Goal: Transaction & Acquisition: Purchase product/service

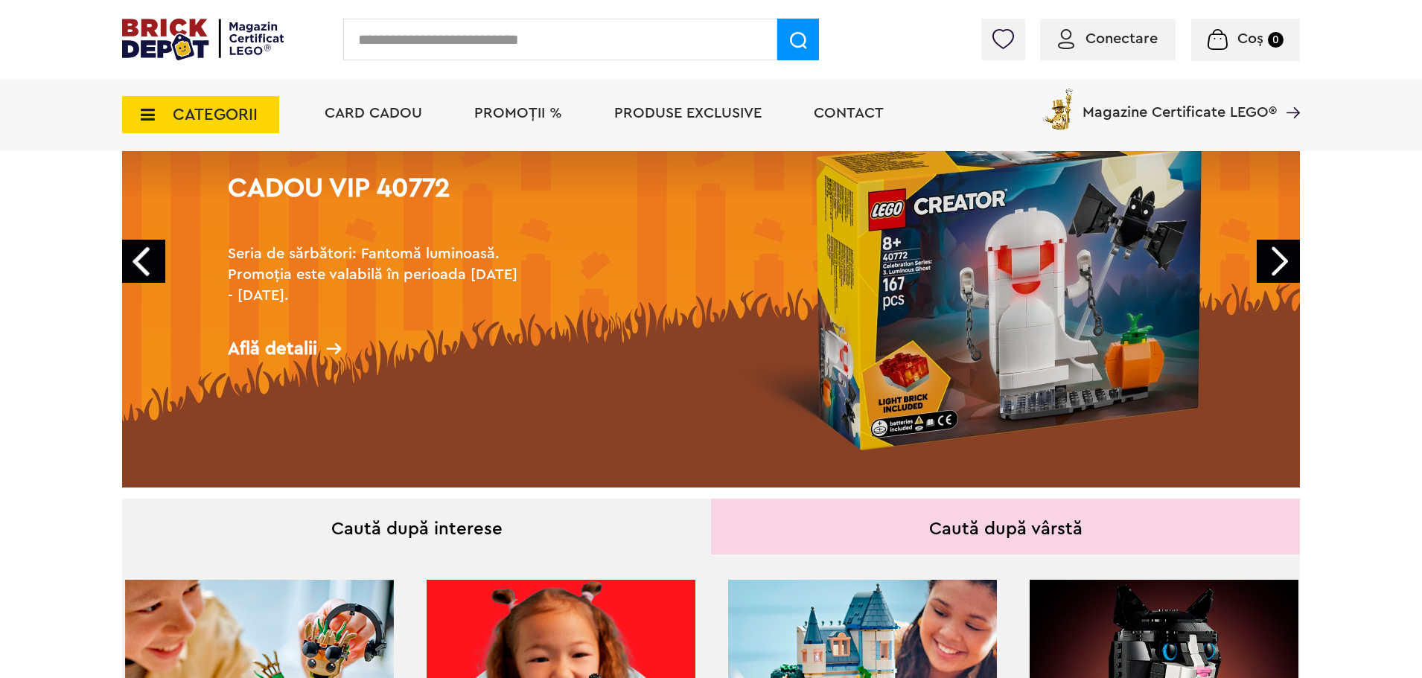
scroll to position [74, 0]
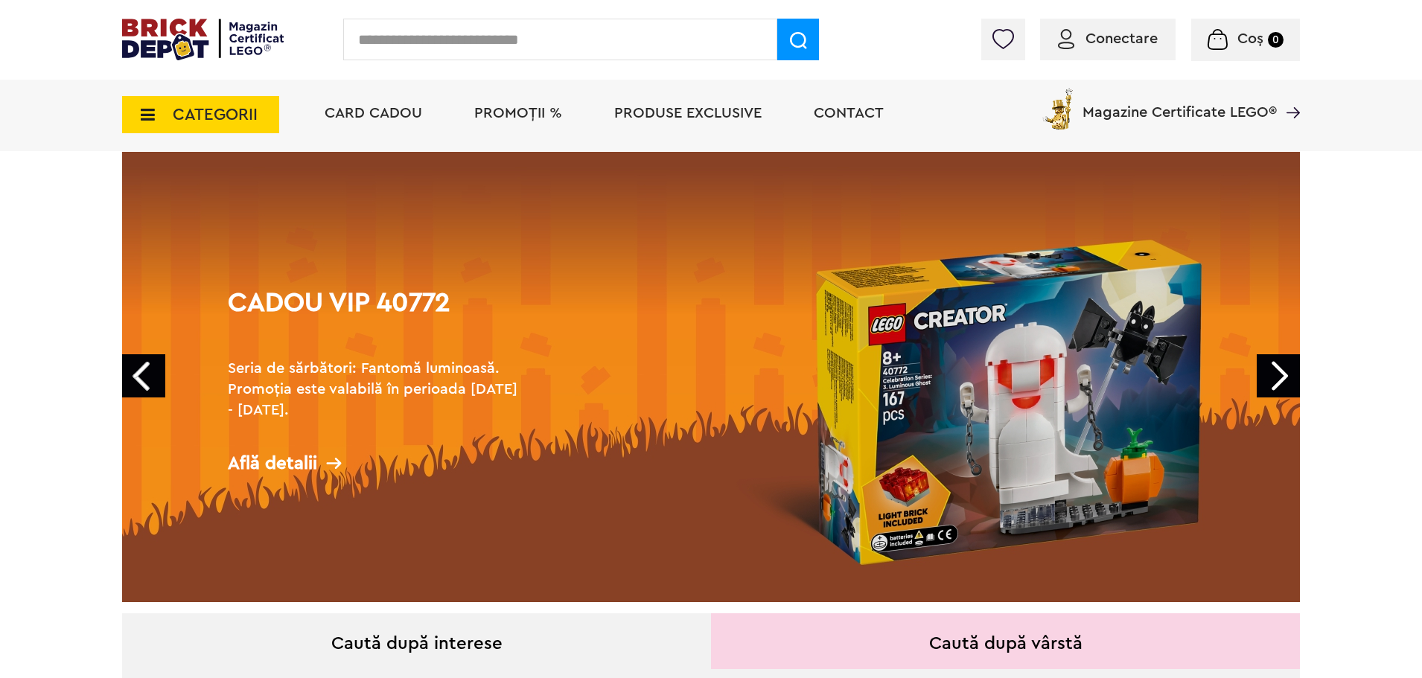
click at [506, 115] on span "PROMOȚII %" at bounding box center [518, 113] width 88 height 15
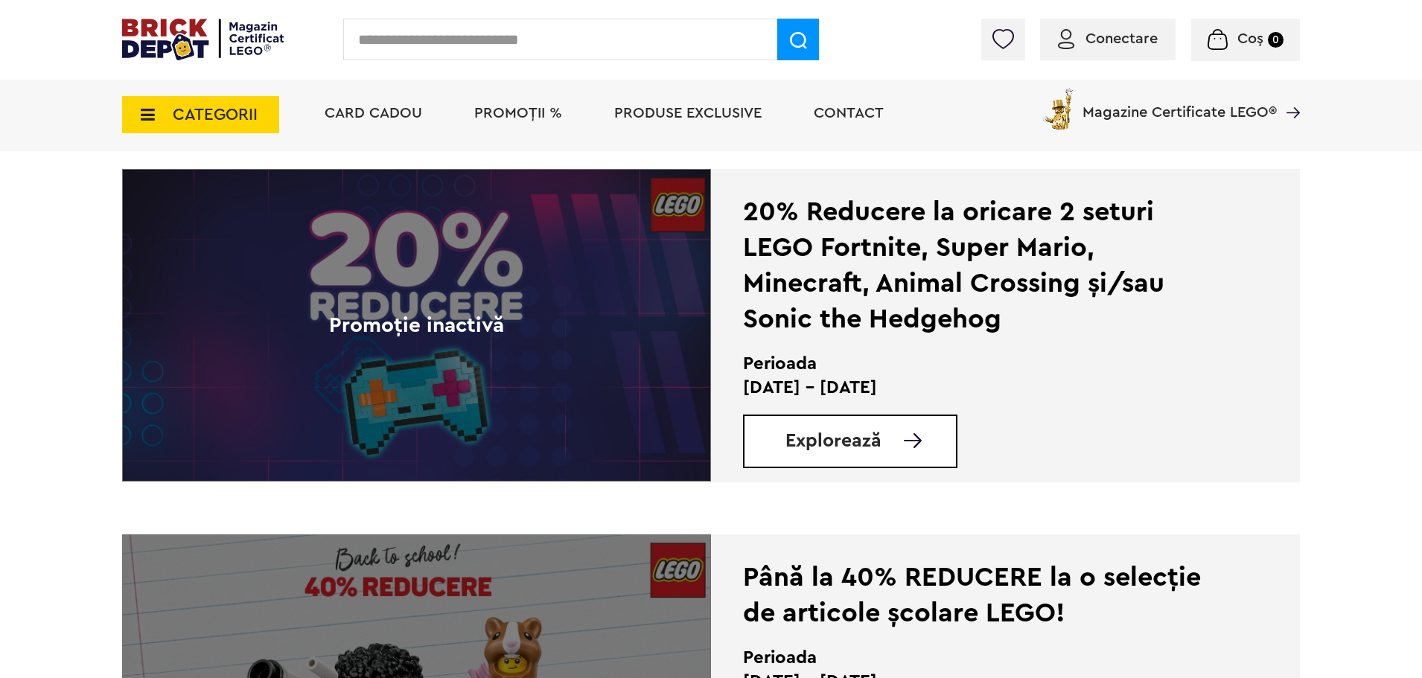
scroll to position [2905, 0]
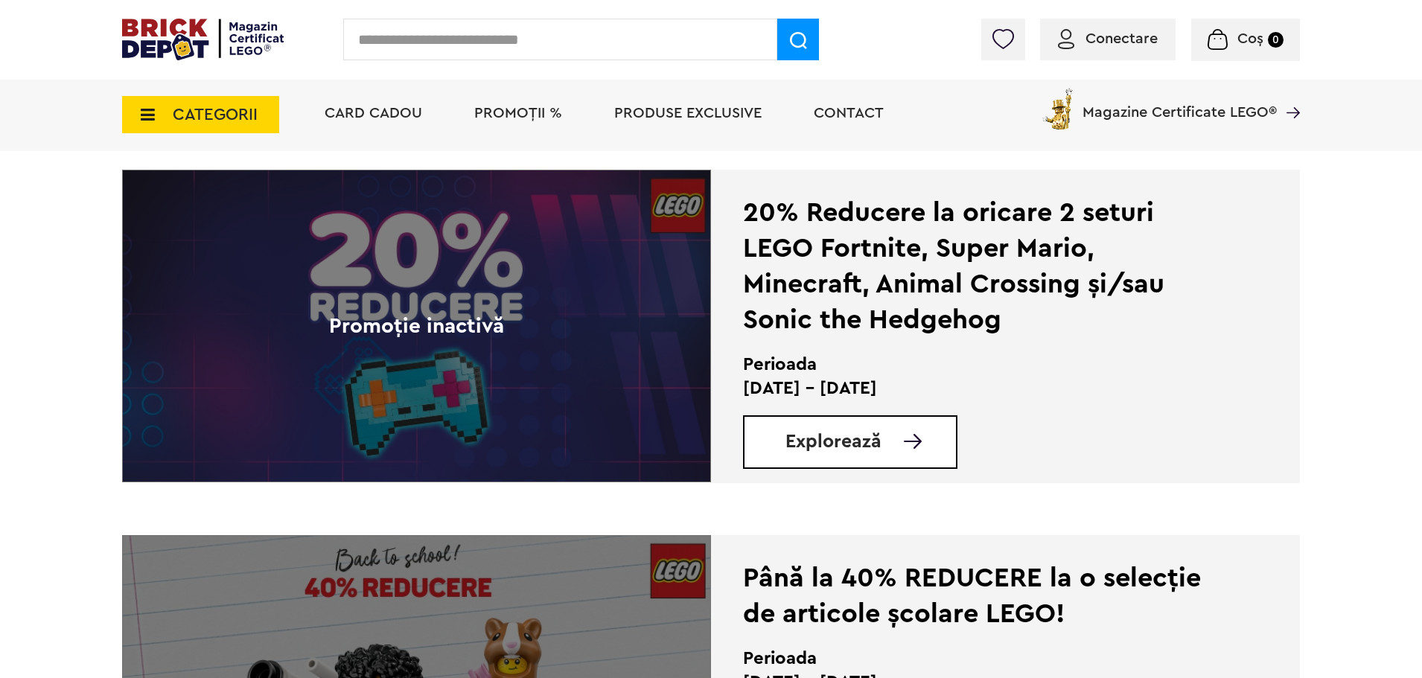
click at [207, 118] on span "CATEGORII" at bounding box center [215, 114] width 85 height 16
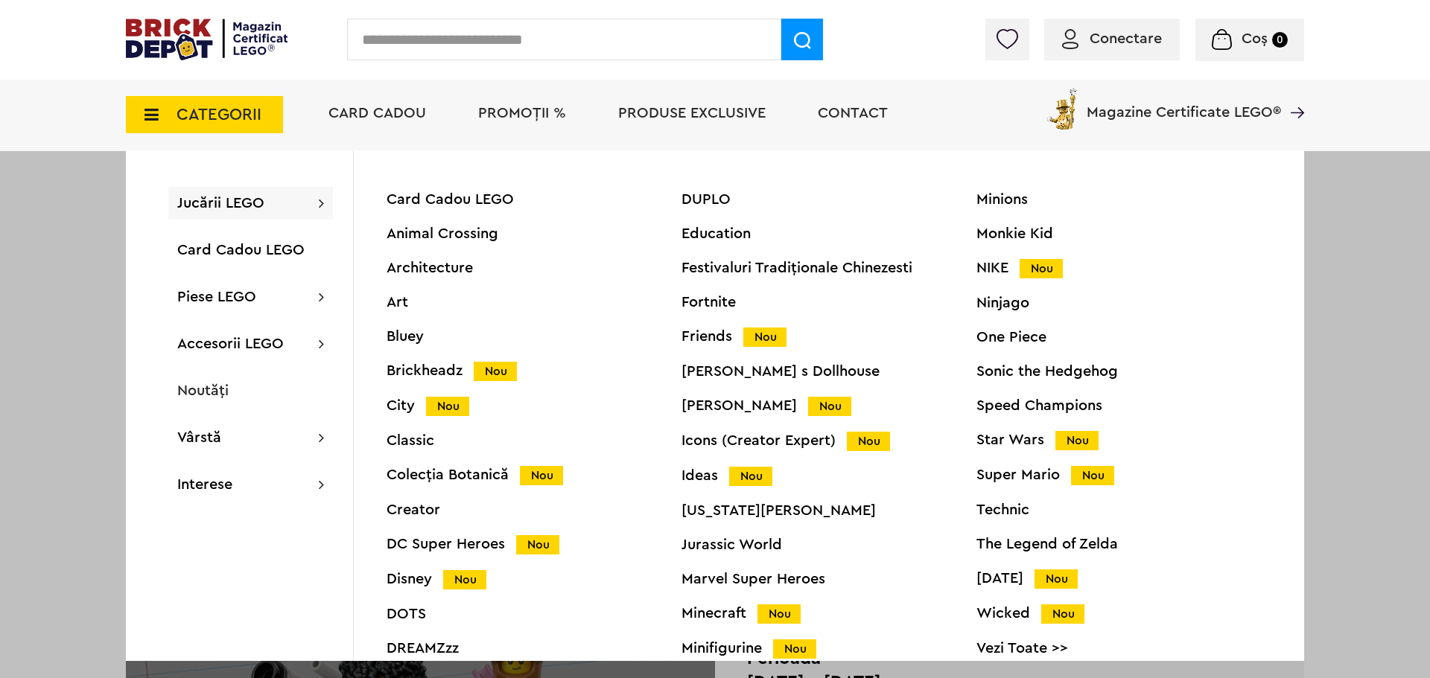
click at [1005, 436] on div "Star Wars Nou" at bounding box center [1123, 441] width 295 height 16
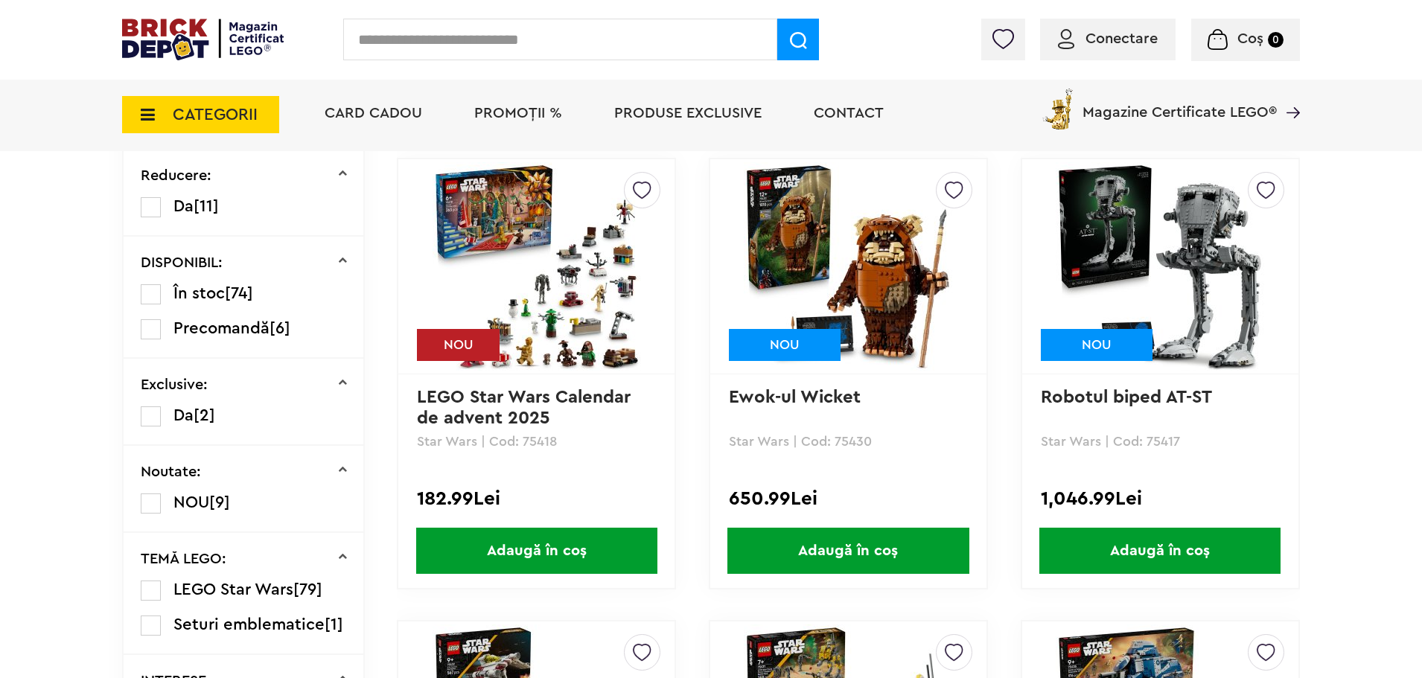
scroll to position [745, 0]
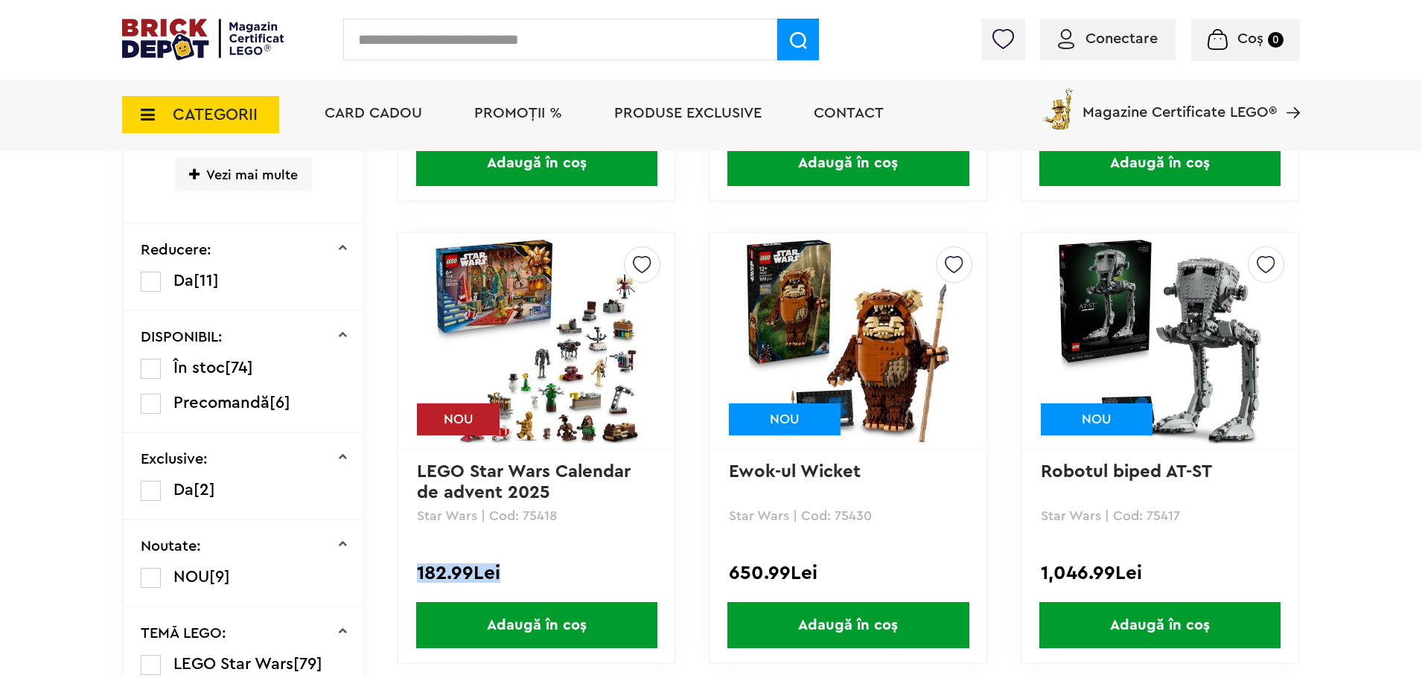
drag, startPoint x: 414, startPoint y: 568, endPoint x: 518, endPoint y: 578, distance: 104.7
click at [518, 578] on div "Creează o listă nouă NOU LEGO Star Wars Calendar de advent 2025 Star Wars | Cod…" at bounding box center [536, 448] width 279 height 432
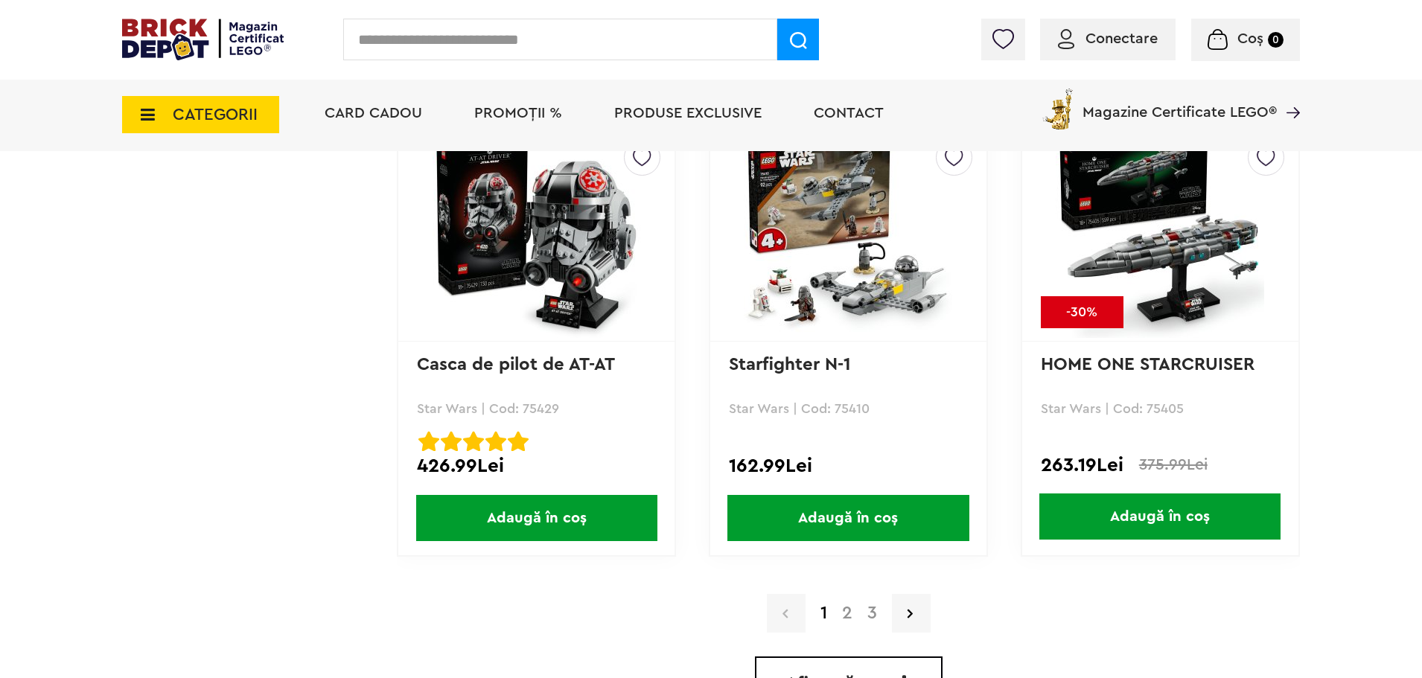
scroll to position [4171, 0]
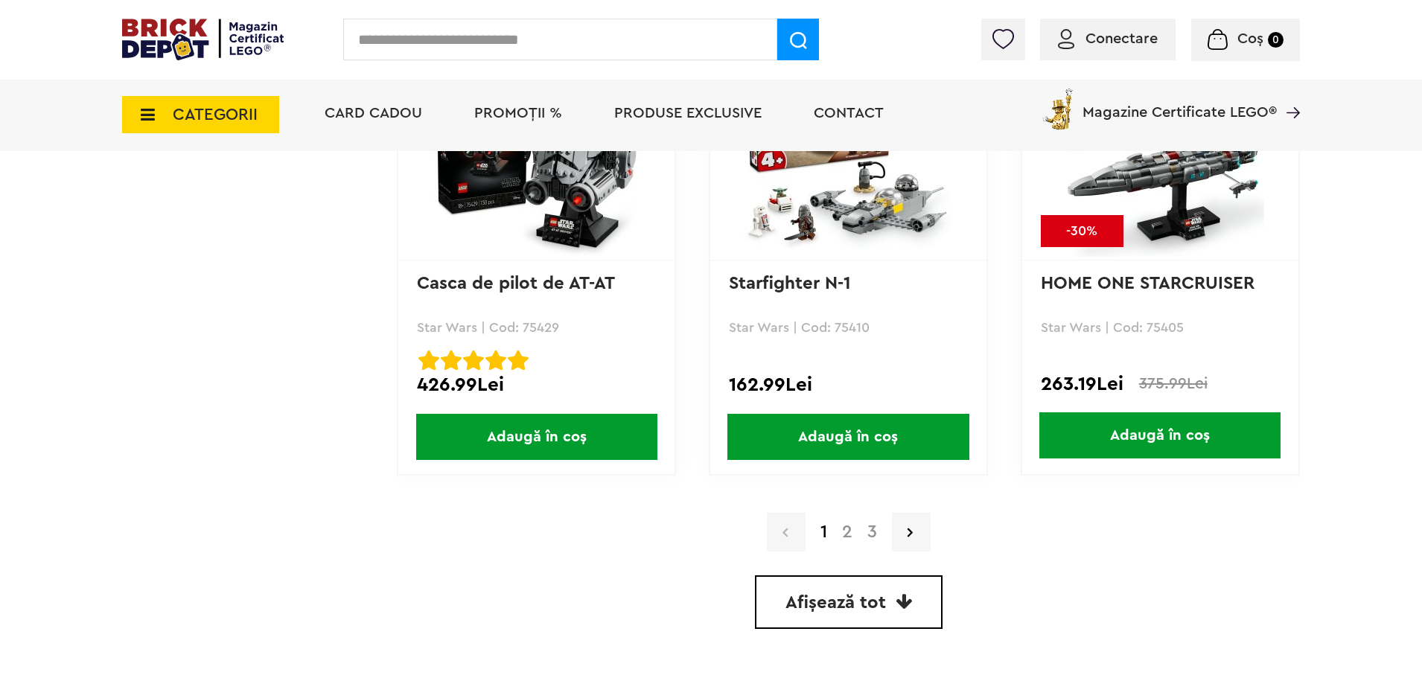
click at [846, 536] on link "2" at bounding box center [847, 533] width 25 height 18
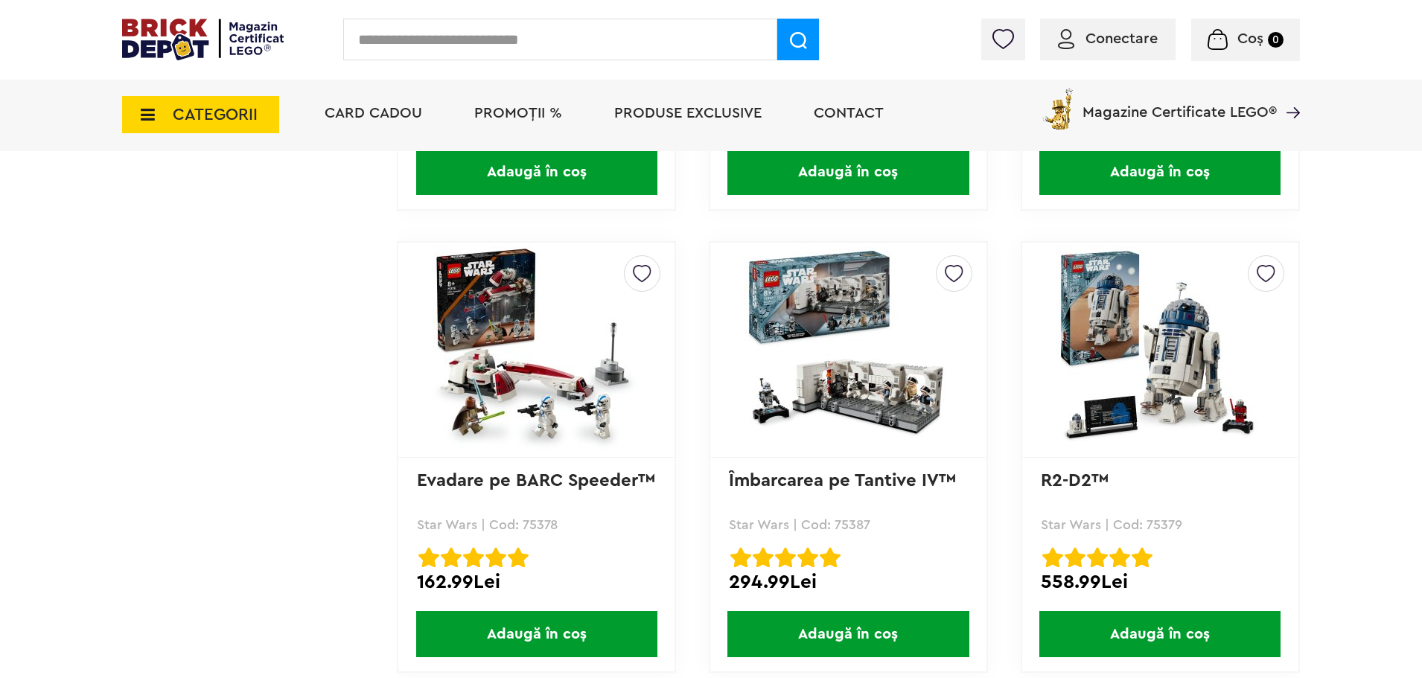
scroll to position [4245, 0]
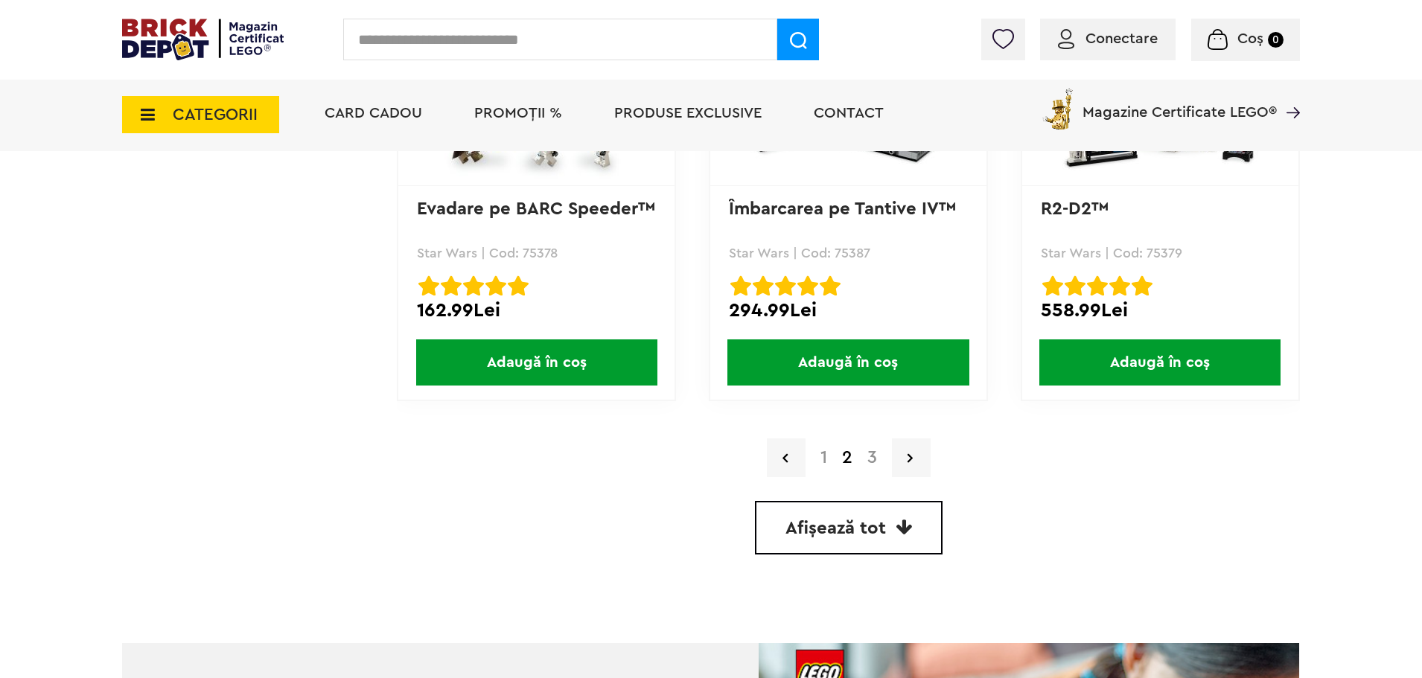
click at [877, 461] on link "3" at bounding box center [872, 458] width 25 height 18
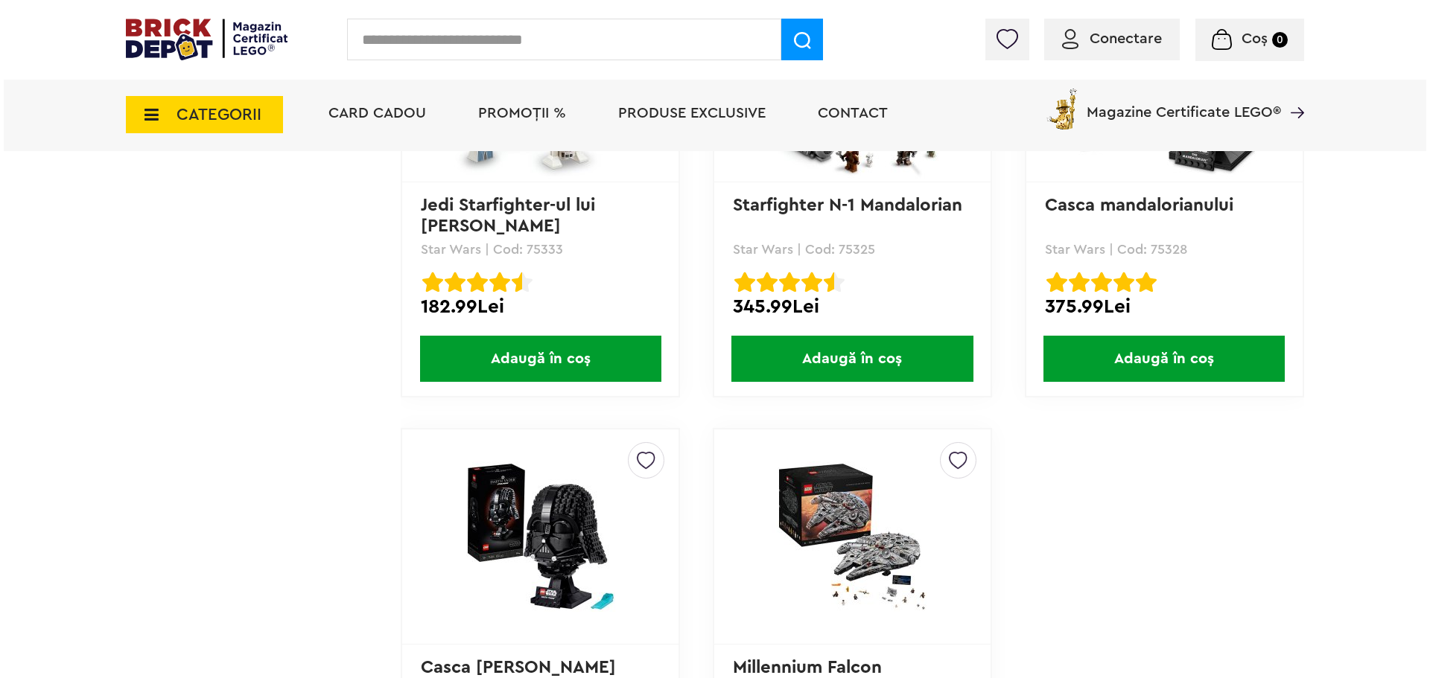
scroll to position [3798, 0]
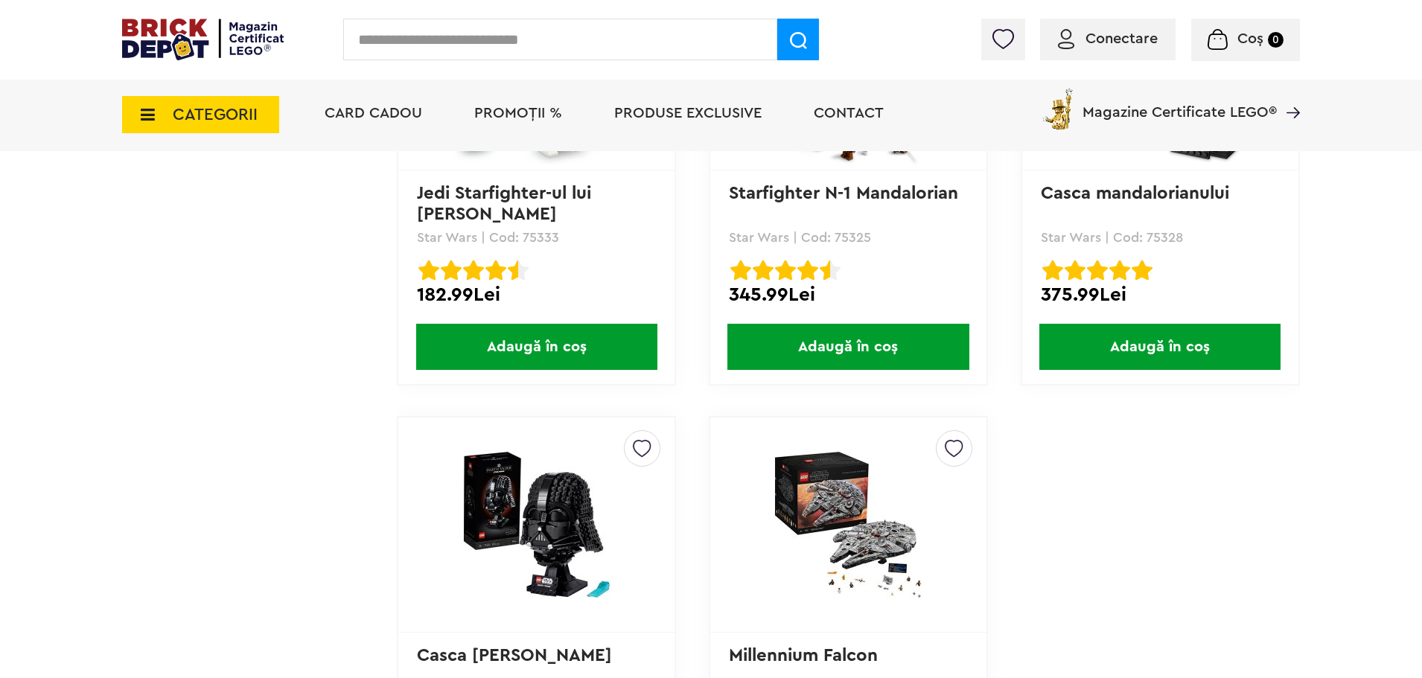
click at [388, 45] on input "text" at bounding box center [560, 40] width 434 height 42
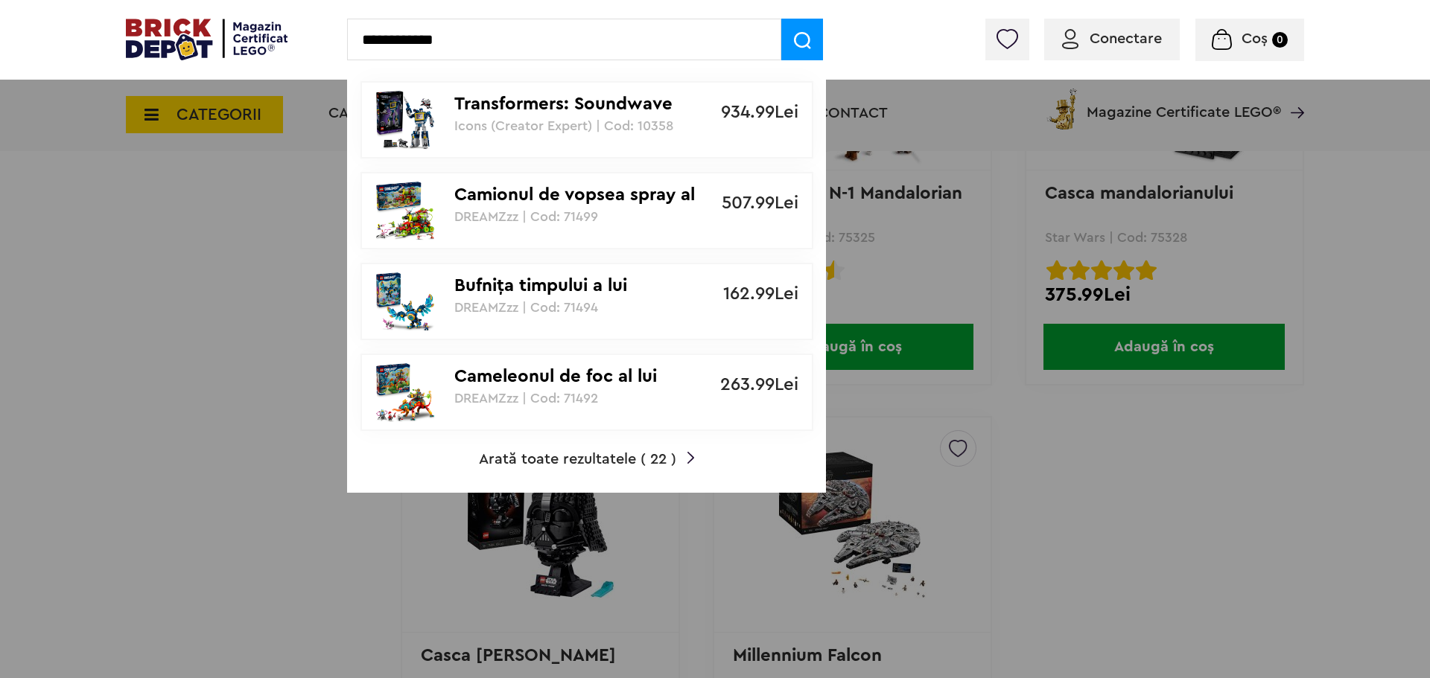
type input "**********"
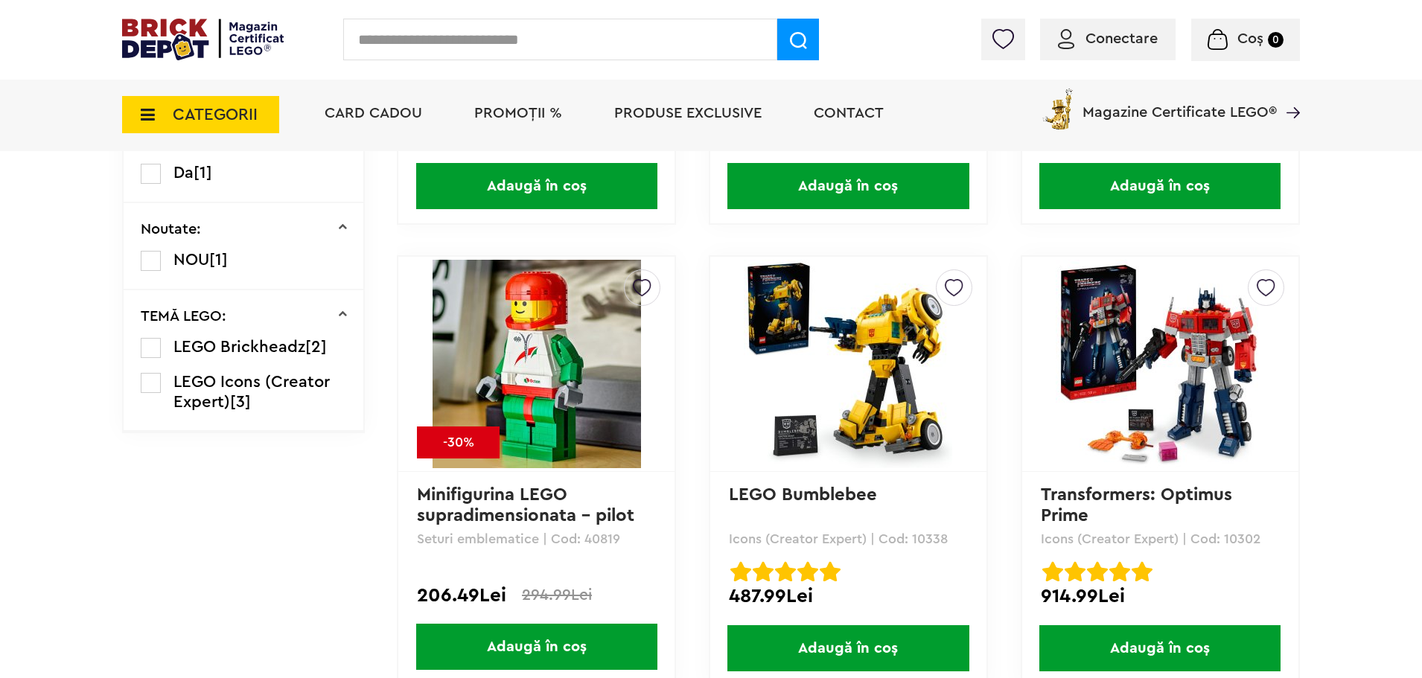
scroll to position [521, 0]
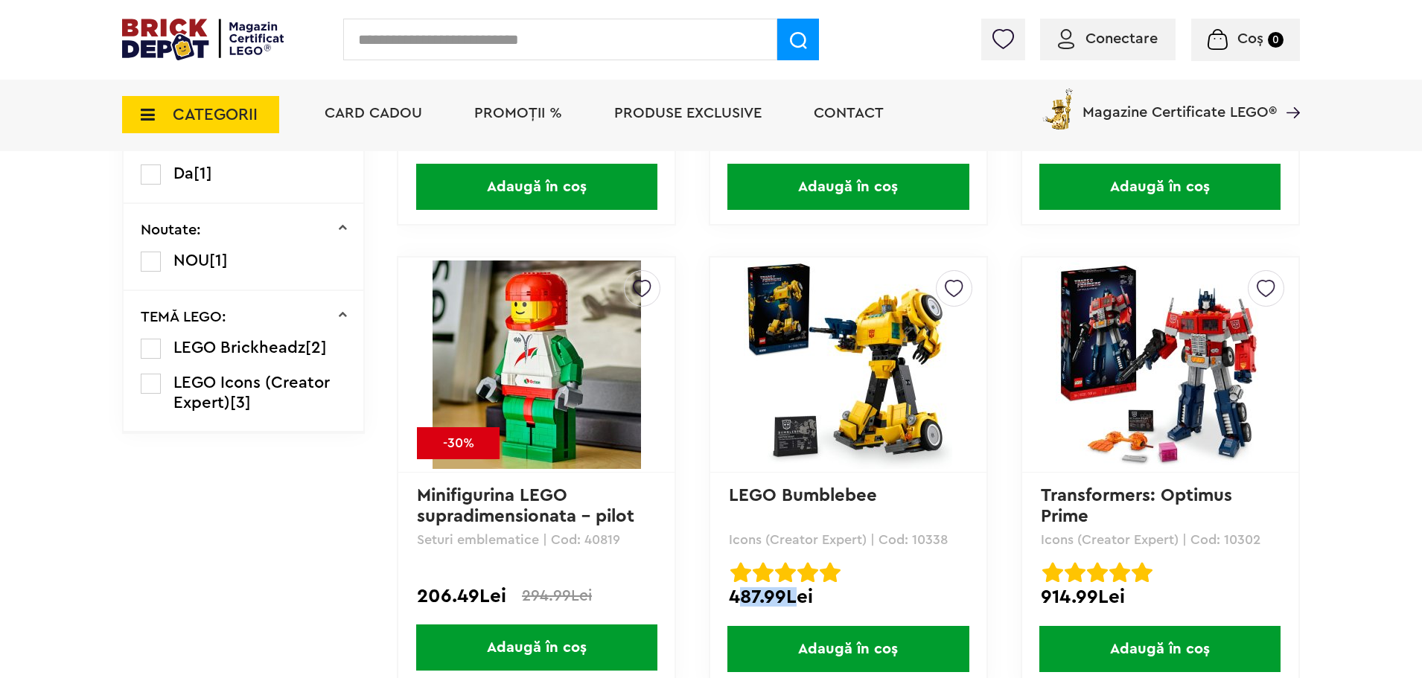
drag, startPoint x: 736, startPoint y: 597, endPoint x: 795, endPoint y: 604, distance: 59.2
click at [795, 604] on div "487.99Lei" at bounding box center [848, 597] width 239 height 19
drag, startPoint x: 883, startPoint y: 501, endPoint x: 724, endPoint y: 497, distance: 159.4
click at [724, 497] on div "Creează o listă nouă LEGO Bumblebee Icons (Creator Expert) | Cod: 10338 LEGO Bu…" at bounding box center [848, 472] width 279 height 432
copy link "LEGO Bumblebee"
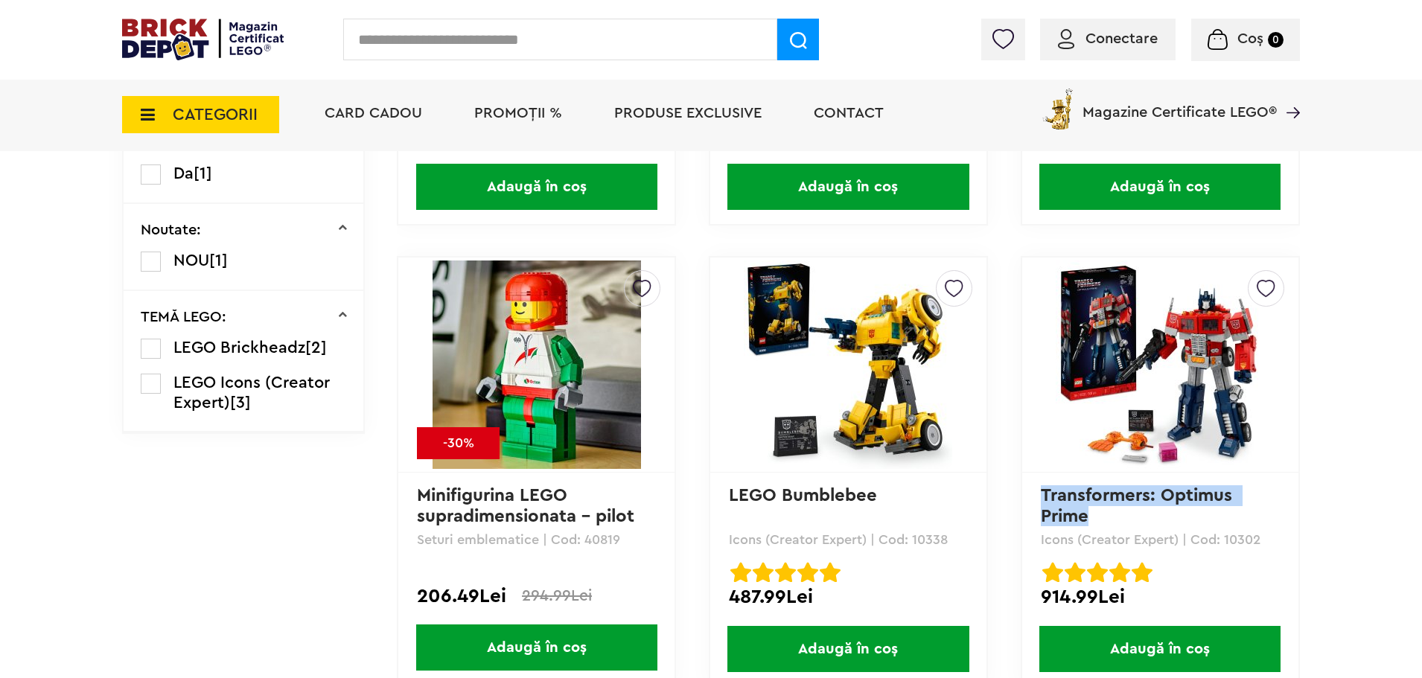
drag, startPoint x: 1122, startPoint y: 514, endPoint x: 1028, endPoint y: 496, distance: 96.3
click at [1028, 496] on div "Creează o listă nouă Transformers: Optimus Prime Icons (Creator Expert) | Cod: …" at bounding box center [1160, 472] width 279 height 432
copy link "Transformers: Optimus Prime"
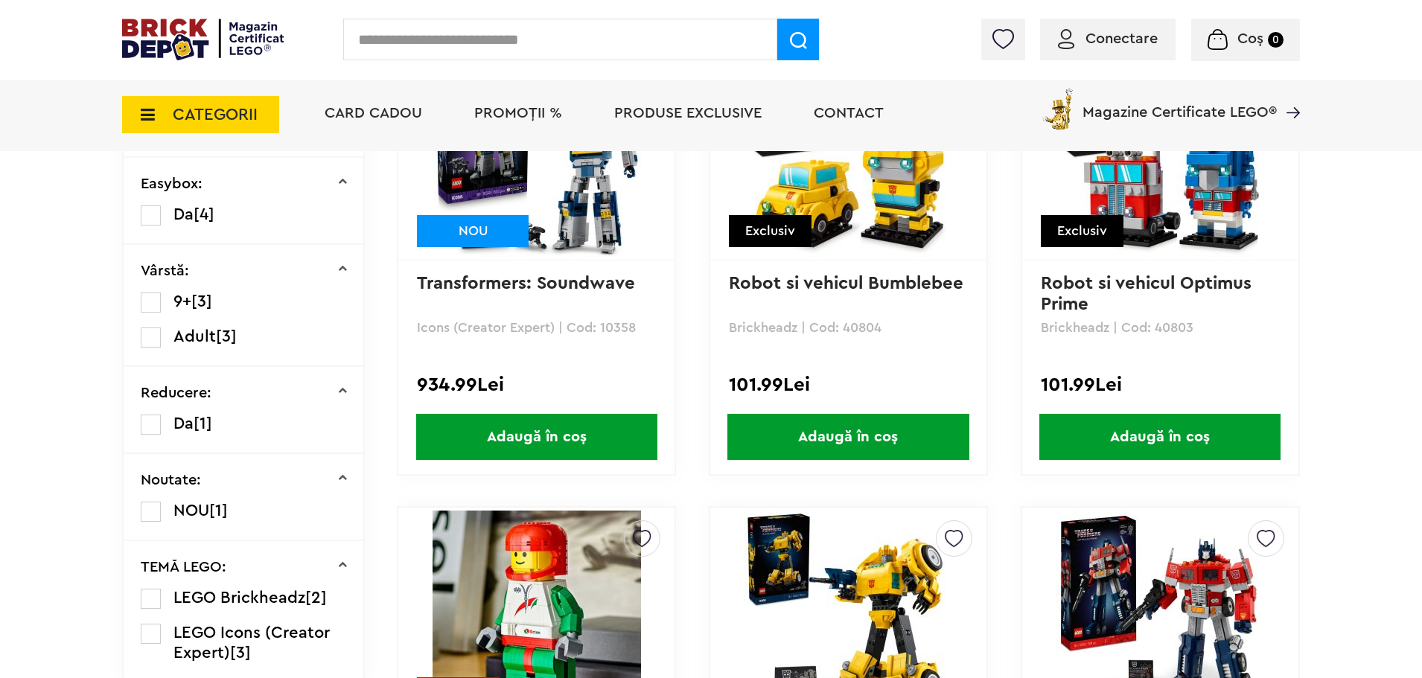
scroll to position [223, 0]
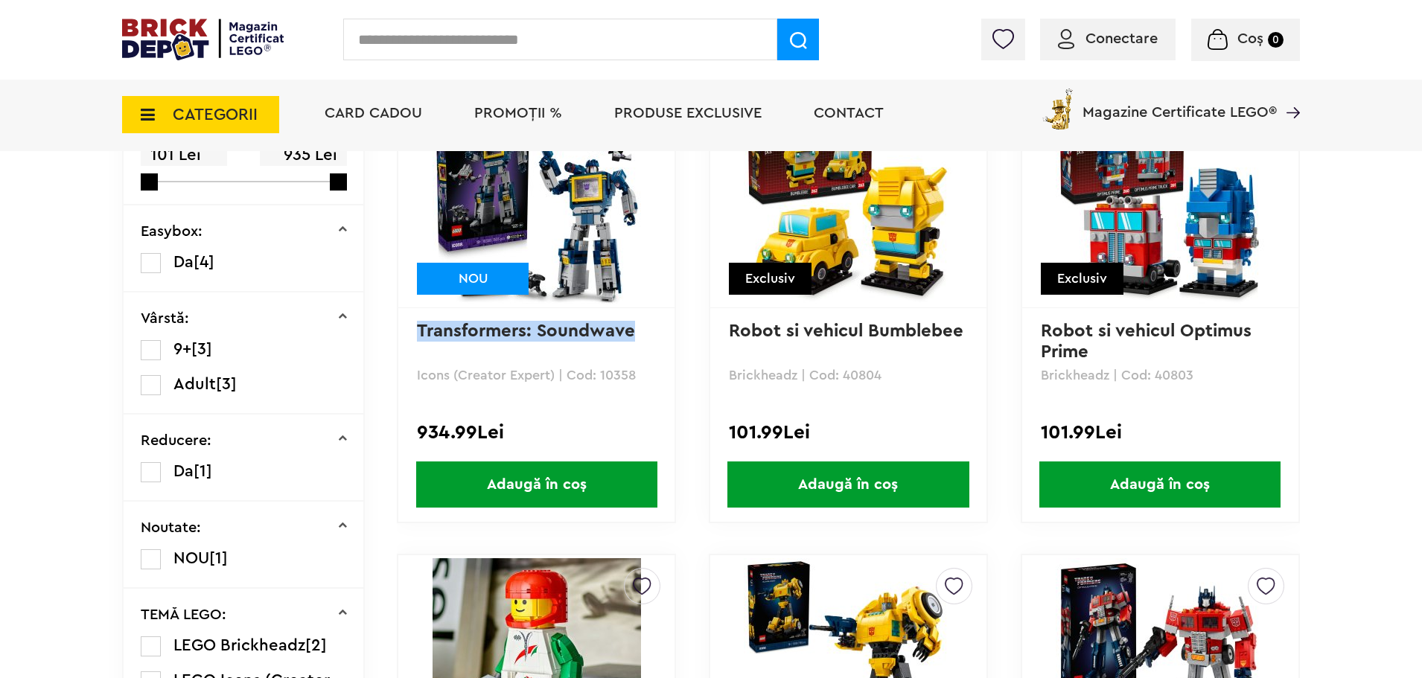
drag, startPoint x: 637, startPoint y: 339, endPoint x: 415, endPoint y: 331, distance: 222.1
click at [415, 331] on div "Creează o listă nouă NOU Transformers: Soundwave Icons (Creator Expert) | Cod: …" at bounding box center [536, 308] width 279 height 432
copy link "Transformers: Soundwave"
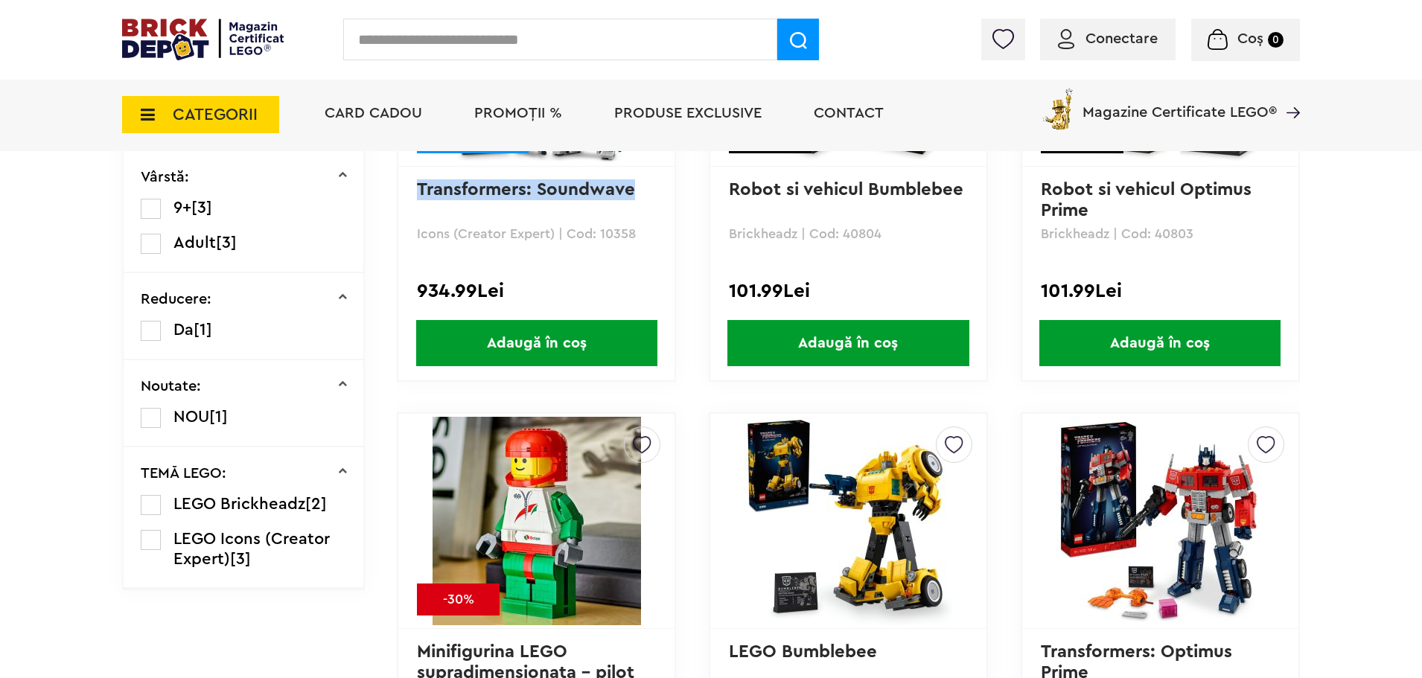
scroll to position [447, 0]
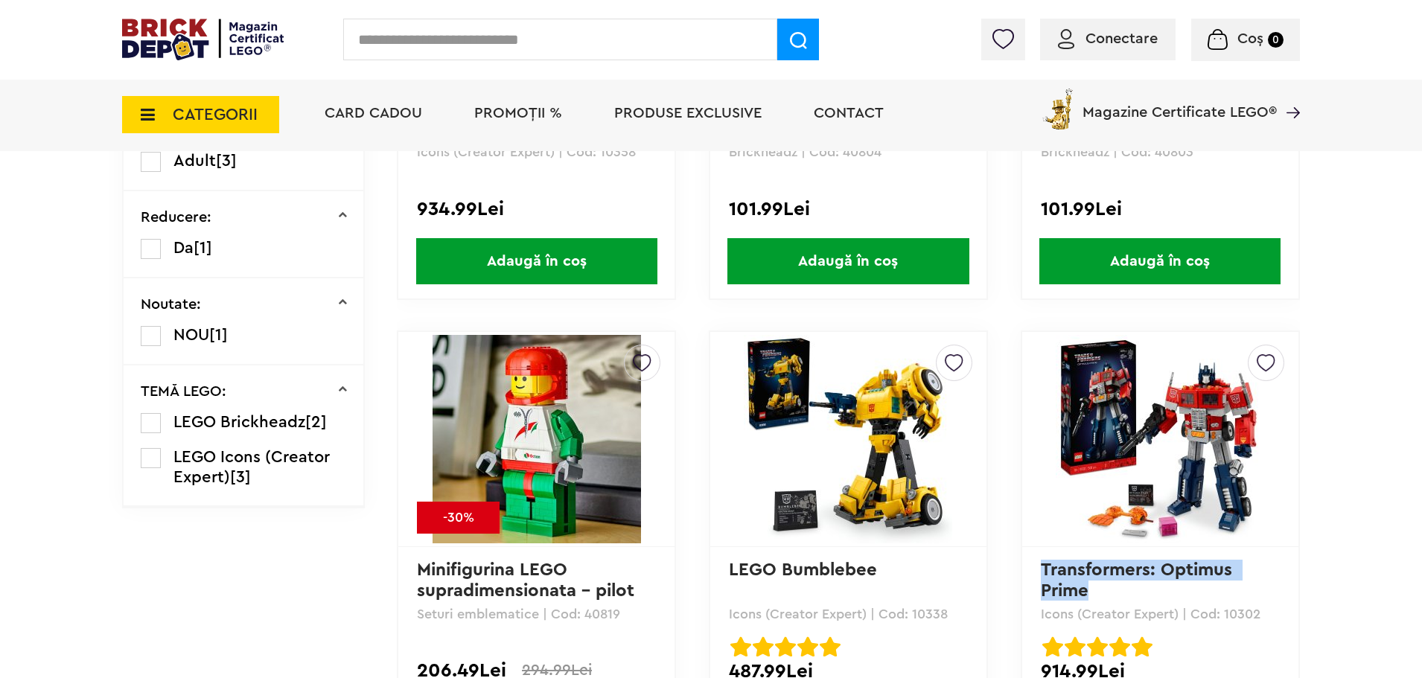
drag, startPoint x: 1107, startPoint y: 588, endPoint x: 1038, endPoint y: 573, distance: 70.0
click at [1038, 573] on div "Creează o listă nouă Transformers: Optimus Prime Icons (Creator Expert) | Cod: …" at bounding box center [1160, 547] width 279 height 432
copy link "Transformers: Optimus Prime"
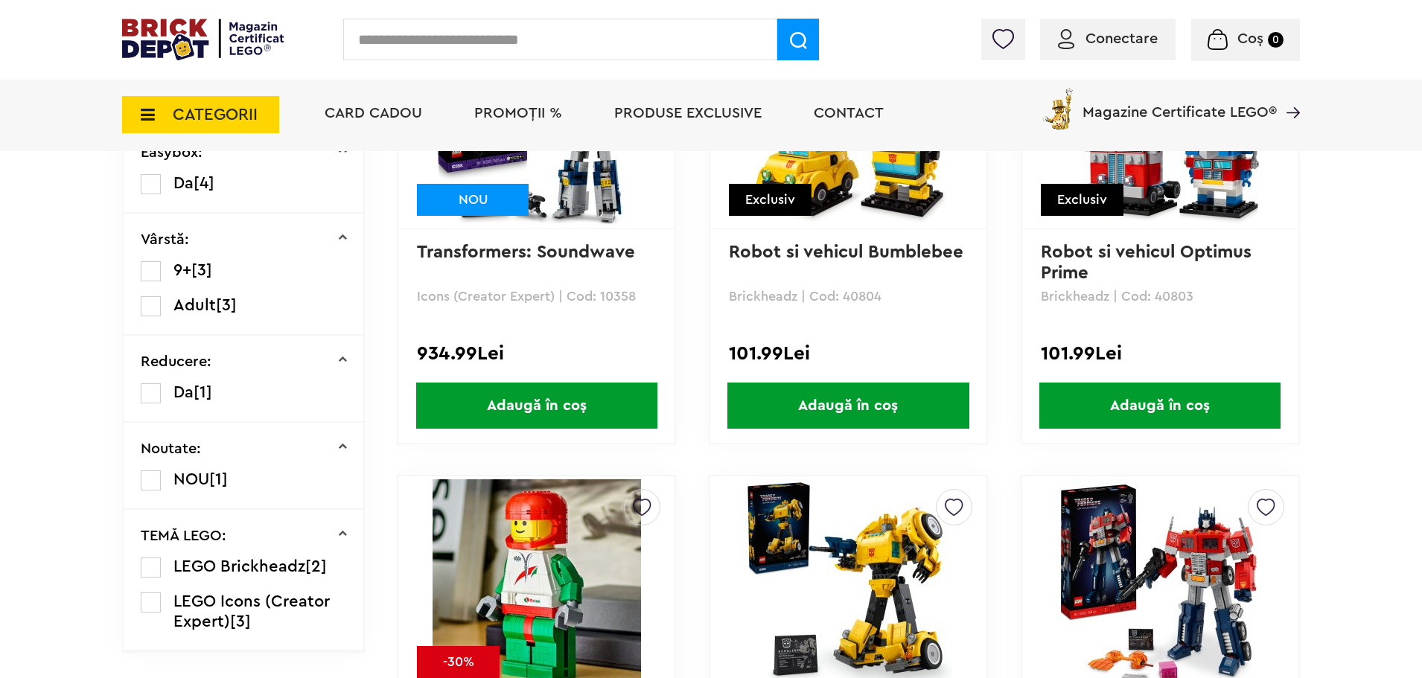
scroll to position [596, 0]
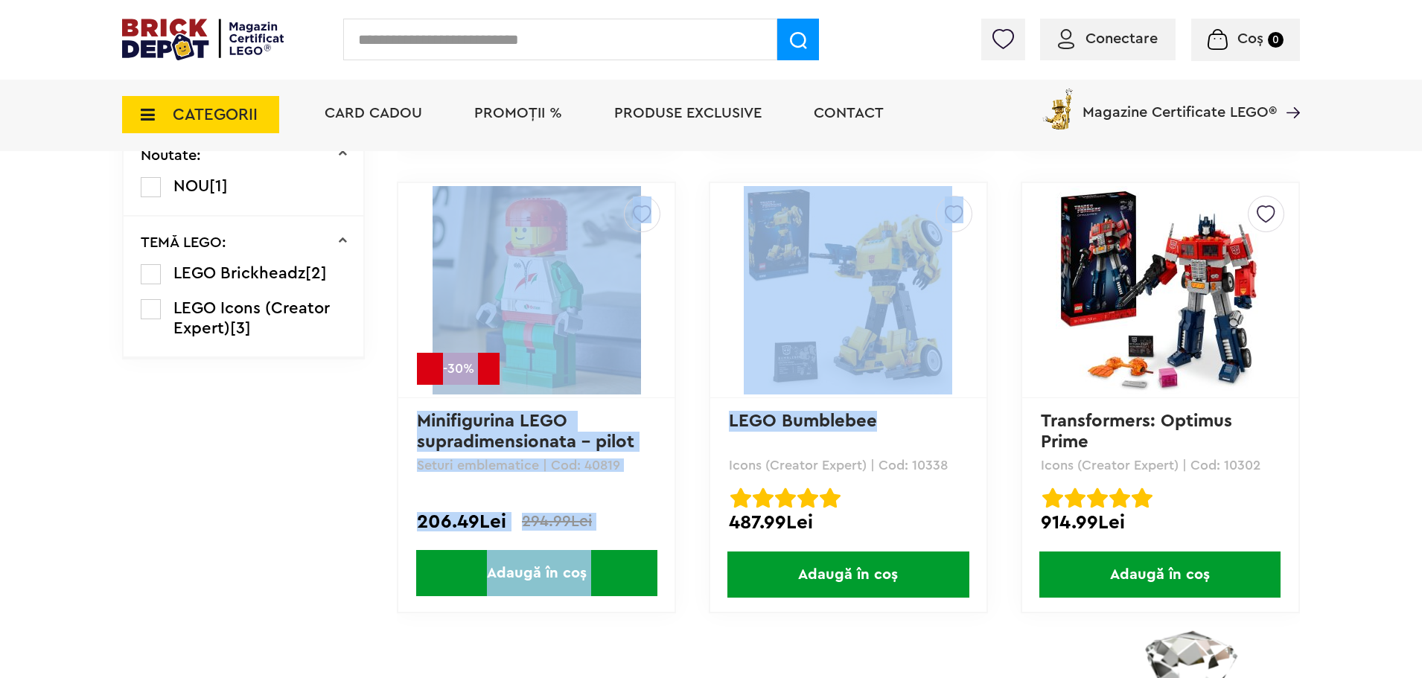
drag, startPoint x: 891, startPoint y: 422, endPoint x: 705, endPoint y: 420, distance: 185.4
click at [705, 420] on div "Creează o listă nouă NOU Transformers: Soundwave Icons (Creator Expert) | Cod: …" at bounding box center [848, 181] width 903 height 925
click at [890, 433] on p "LEGO Bumblebee" at bounding box center [848, 431] width 239 height 41
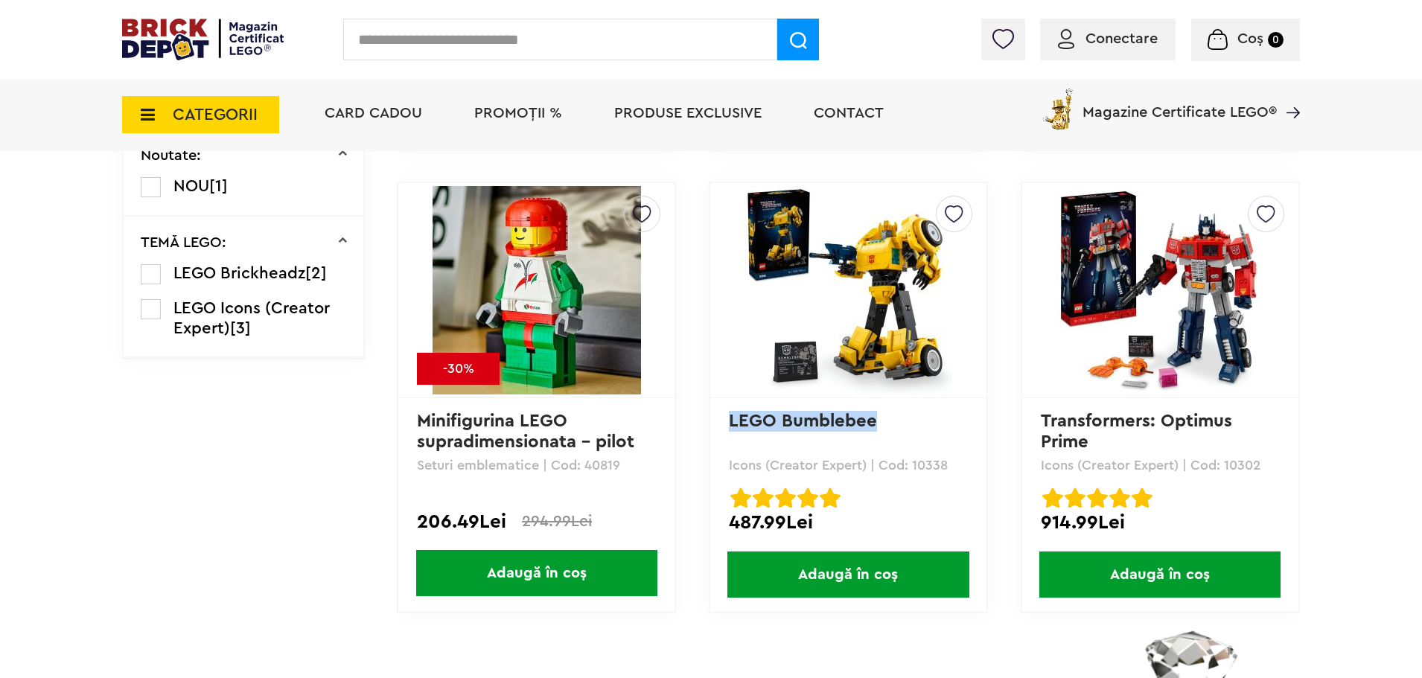
drag, startPoint x: 900, startPoint y: 429, endPoint x: 727, endPoint y: 423, distance: 173.6
click at [727, 423] on div "Creează o listă nouă LEGO Bumblebee Icons (Creator Expert) | Cod: 10338 LEGO Bu…" at bounding box center [848, 398] width 279 height 432
copy link "LEGO Bumblebee"
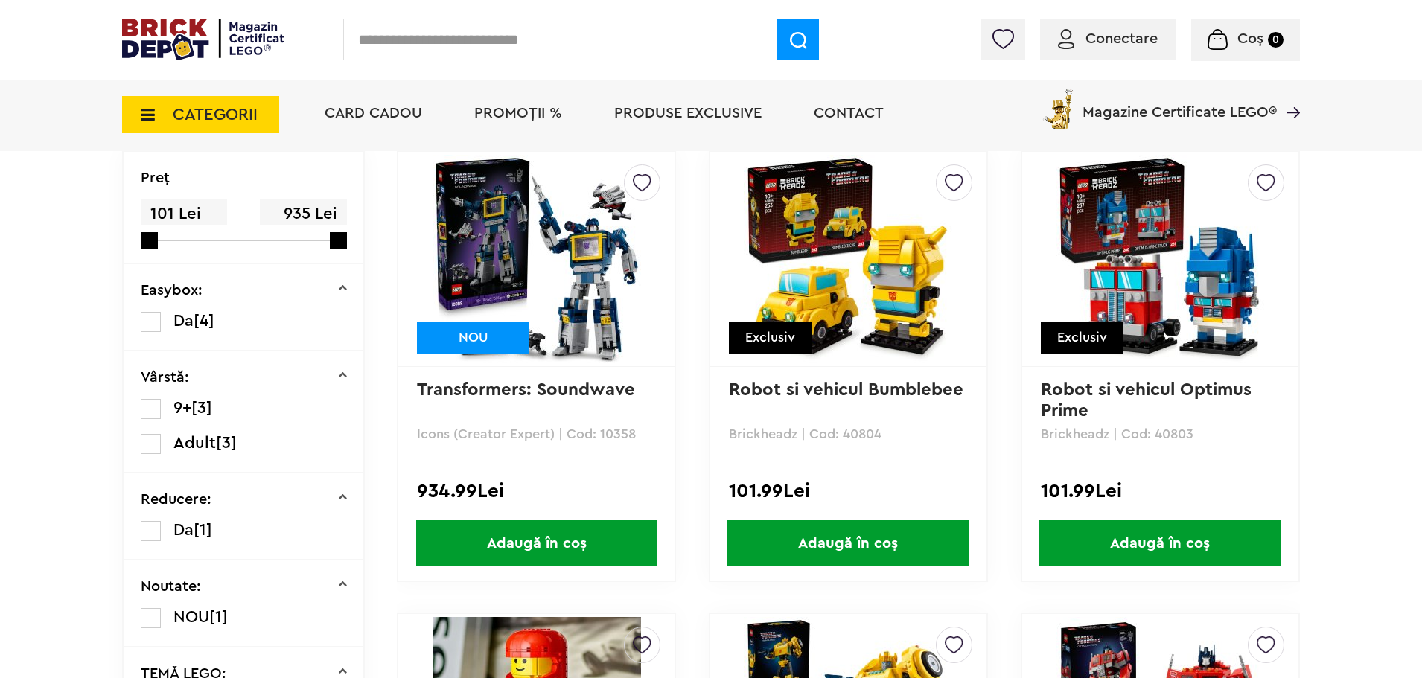
scroll to position [298, 0]
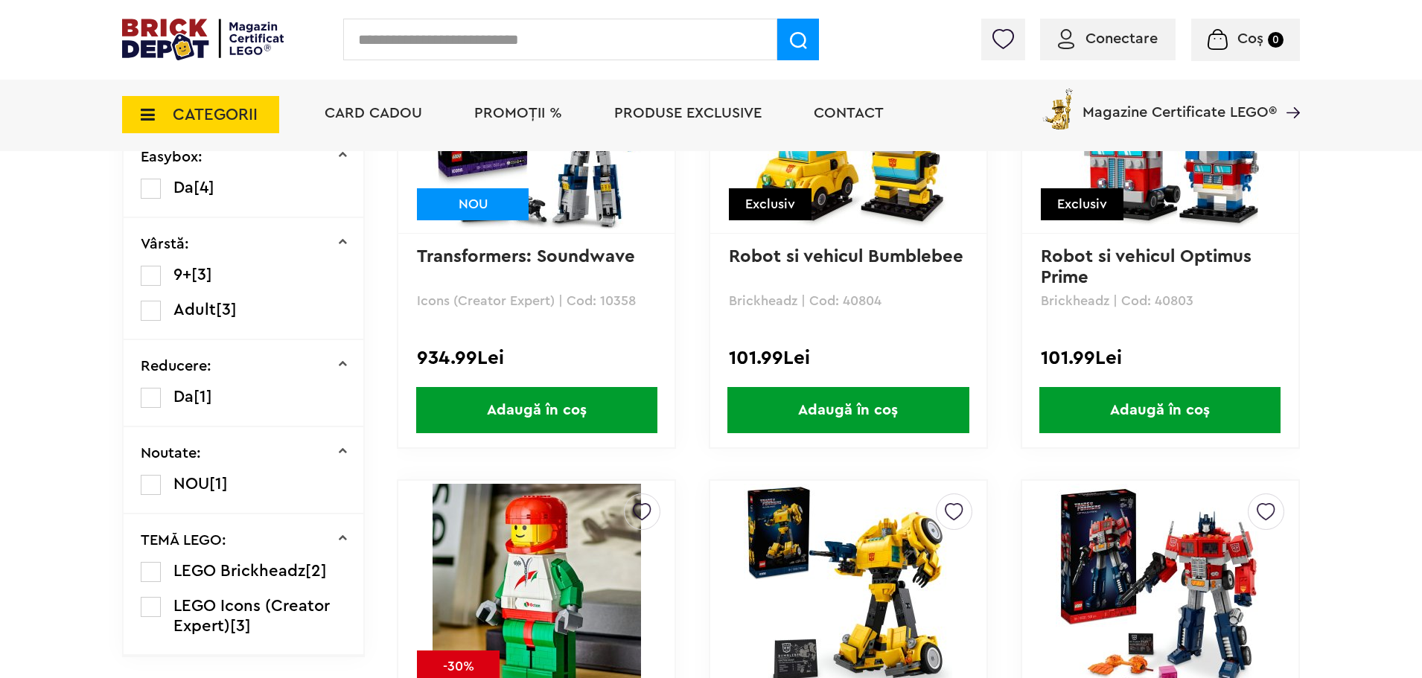
click at [158, 311] on label at bounding box center [151, 311] width 20 height 20
click at [153, 311] on label at bounding box center [151, 311] width 20 height 20
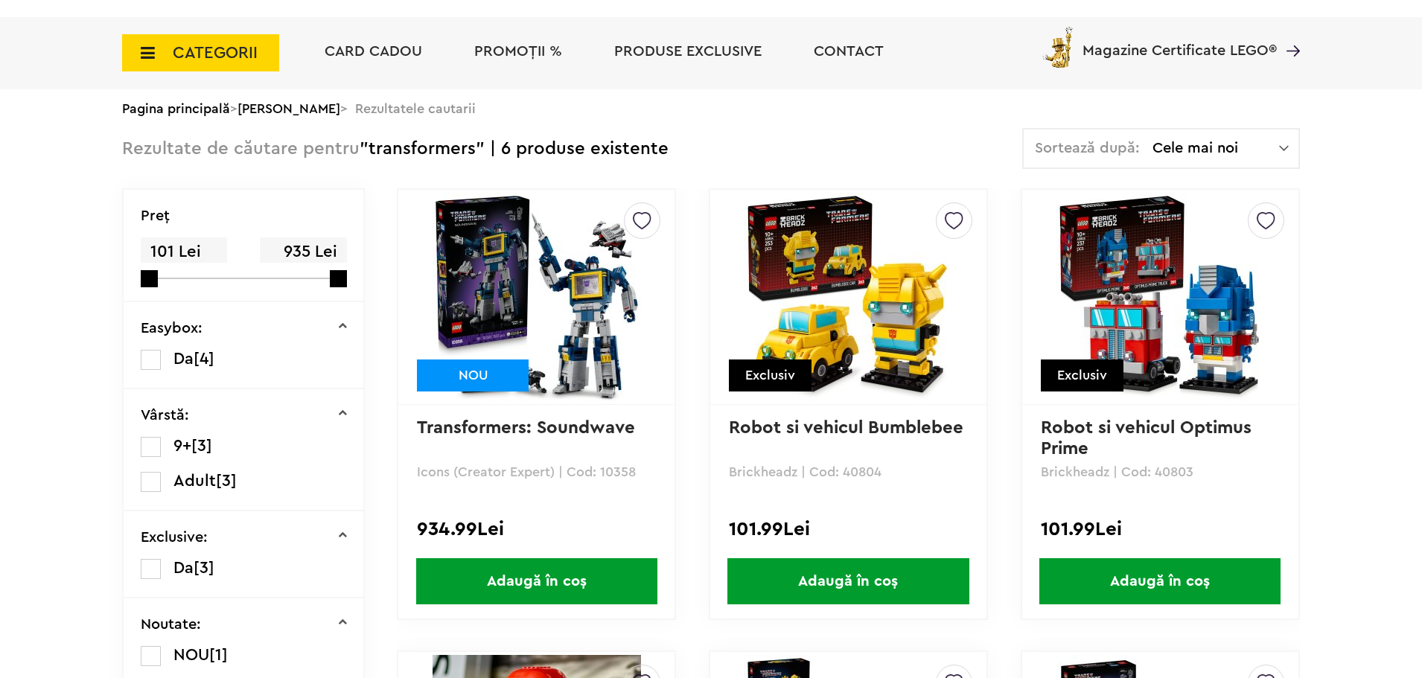
scroll to position [298, 0]
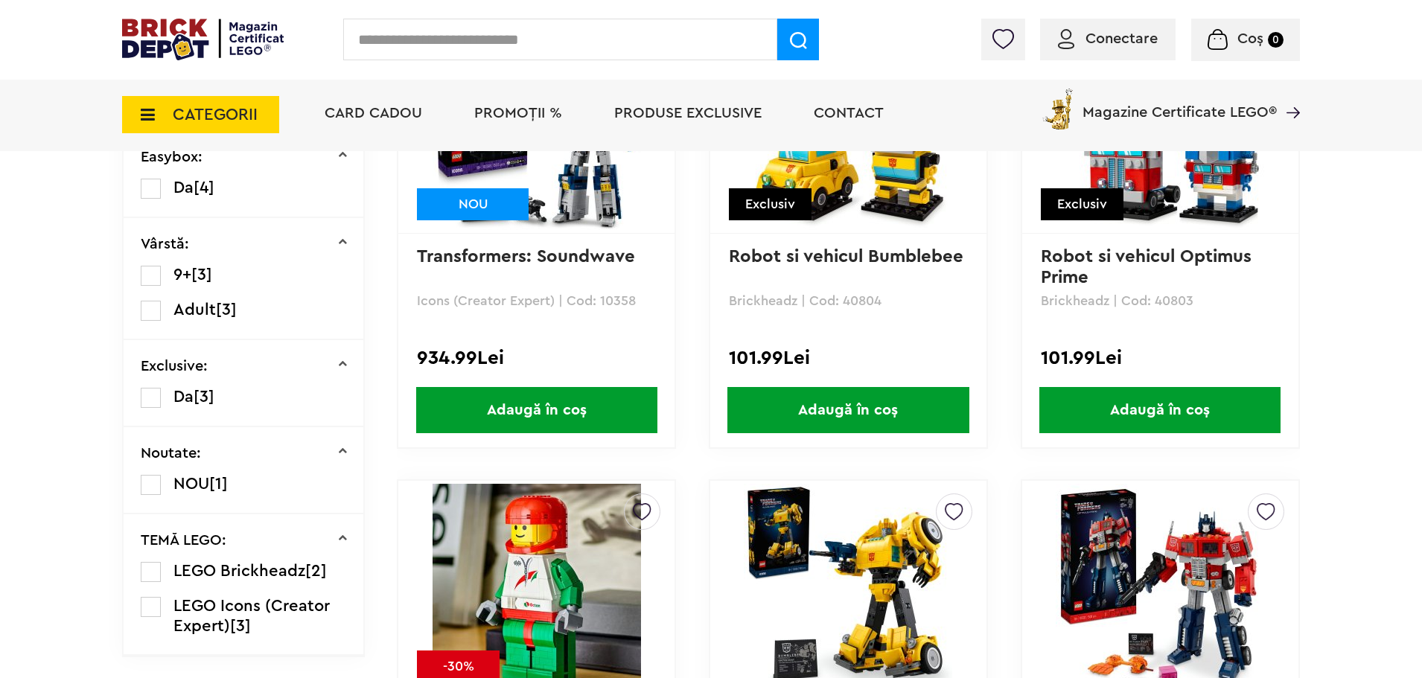
click at [153, 308] on label at bounding box center [151, 311] width 20 height 20
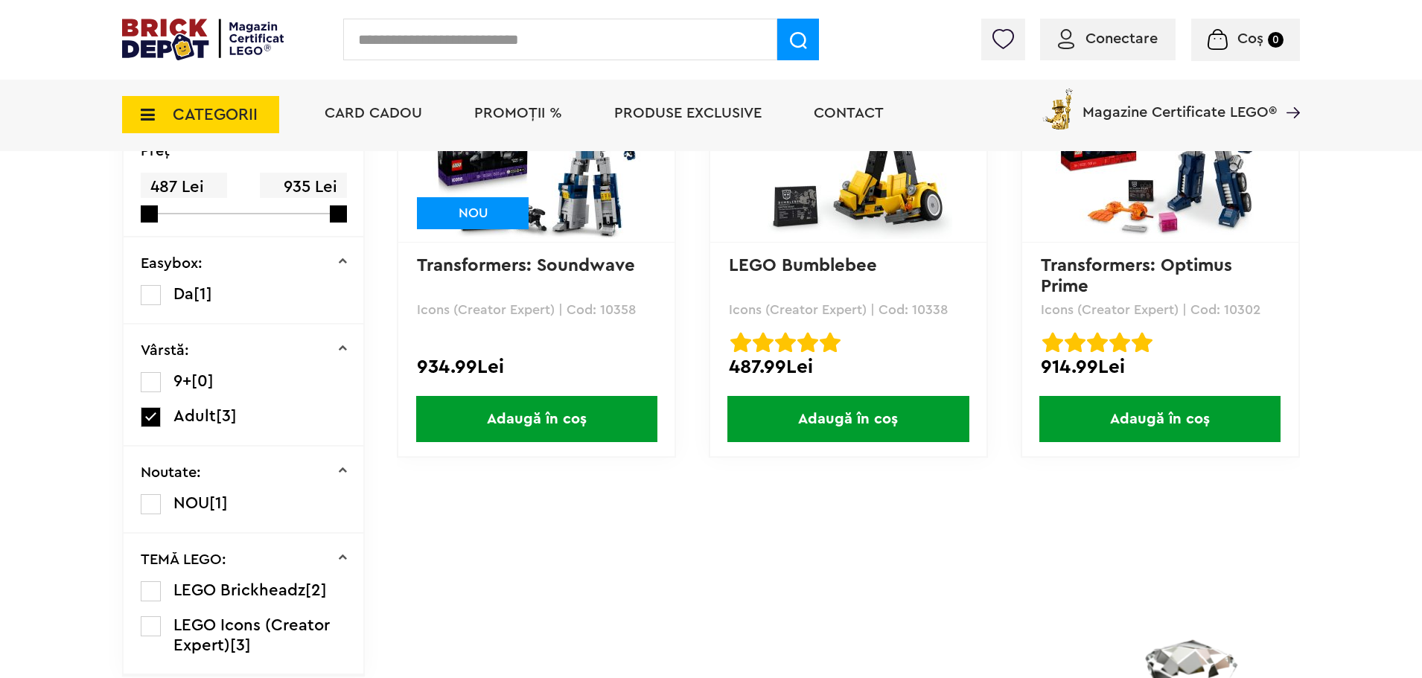
scroll to position [298, 0]
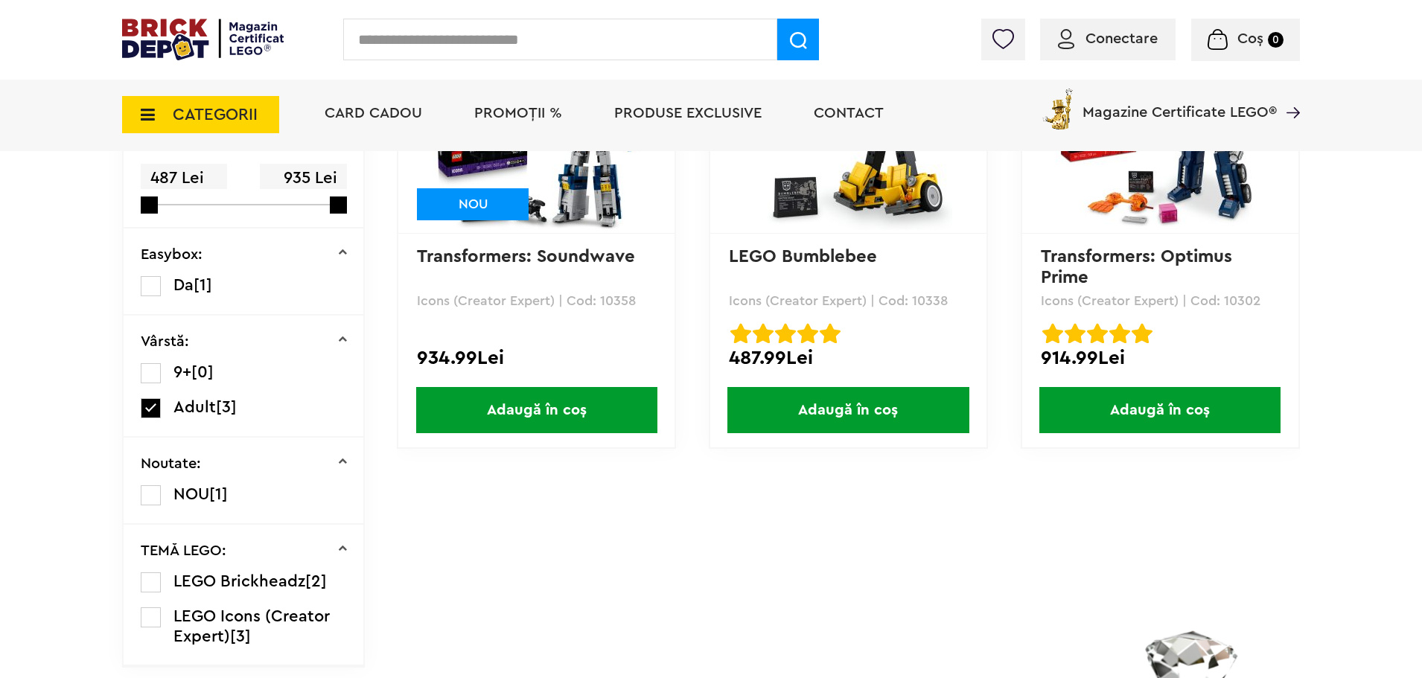
click at [147, 406] on label at bounding box center [151, 408] width 20 height 20
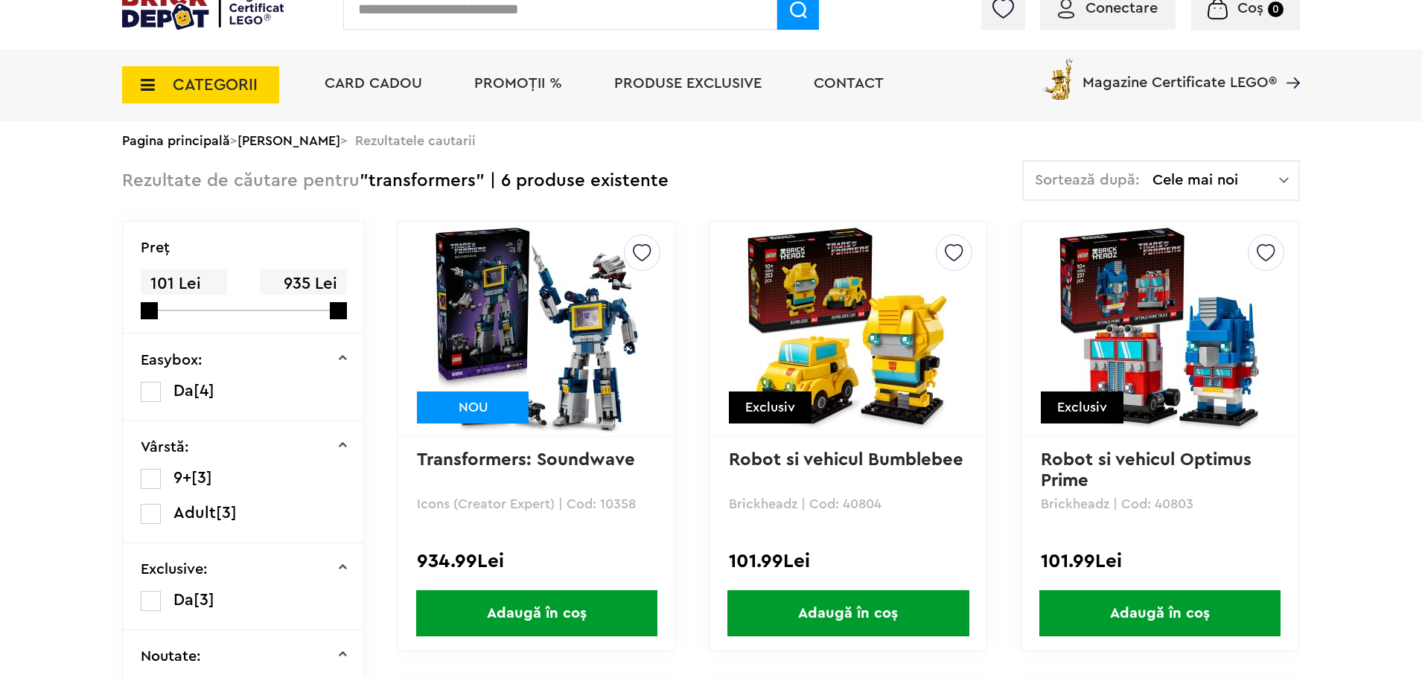
scroll to position [149, 0]
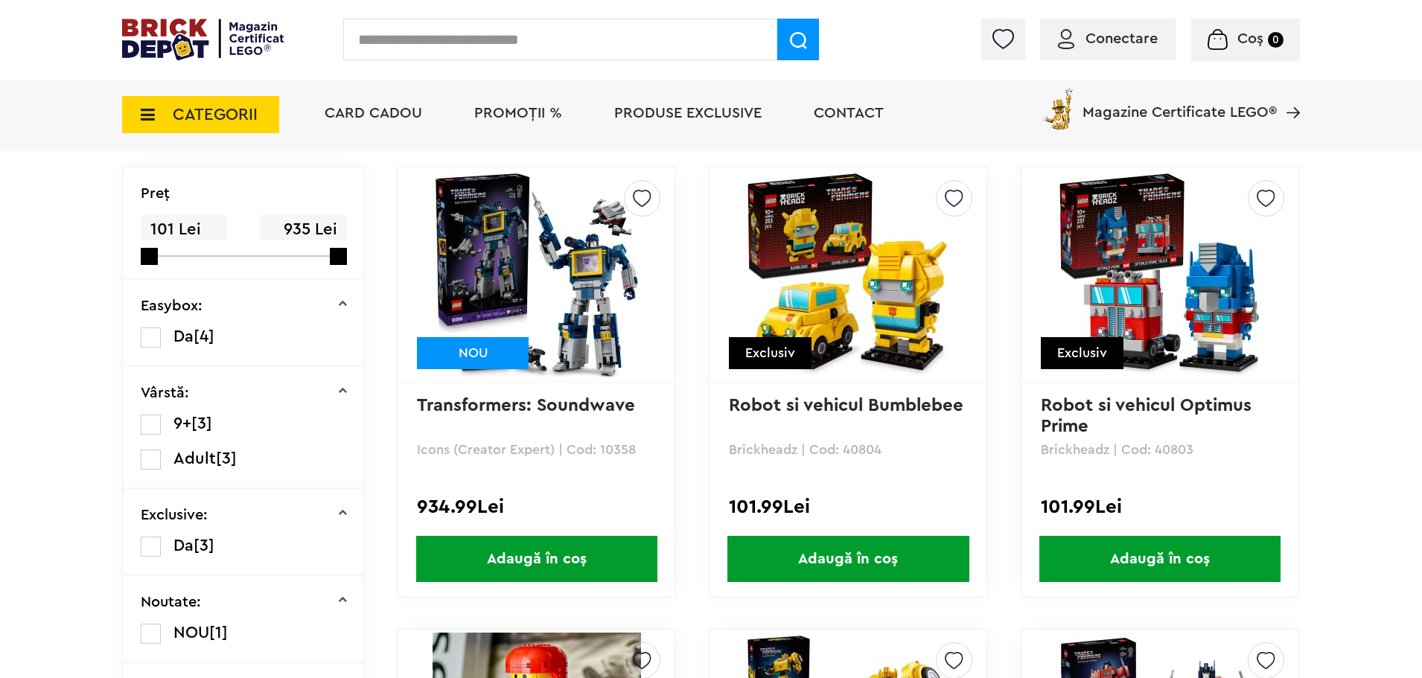
click at [148, 425] on label at bounding box center [151, 425] width 20 height 20
click at [154, 425] on label at bounding box center [151, 425] width 20 height 20
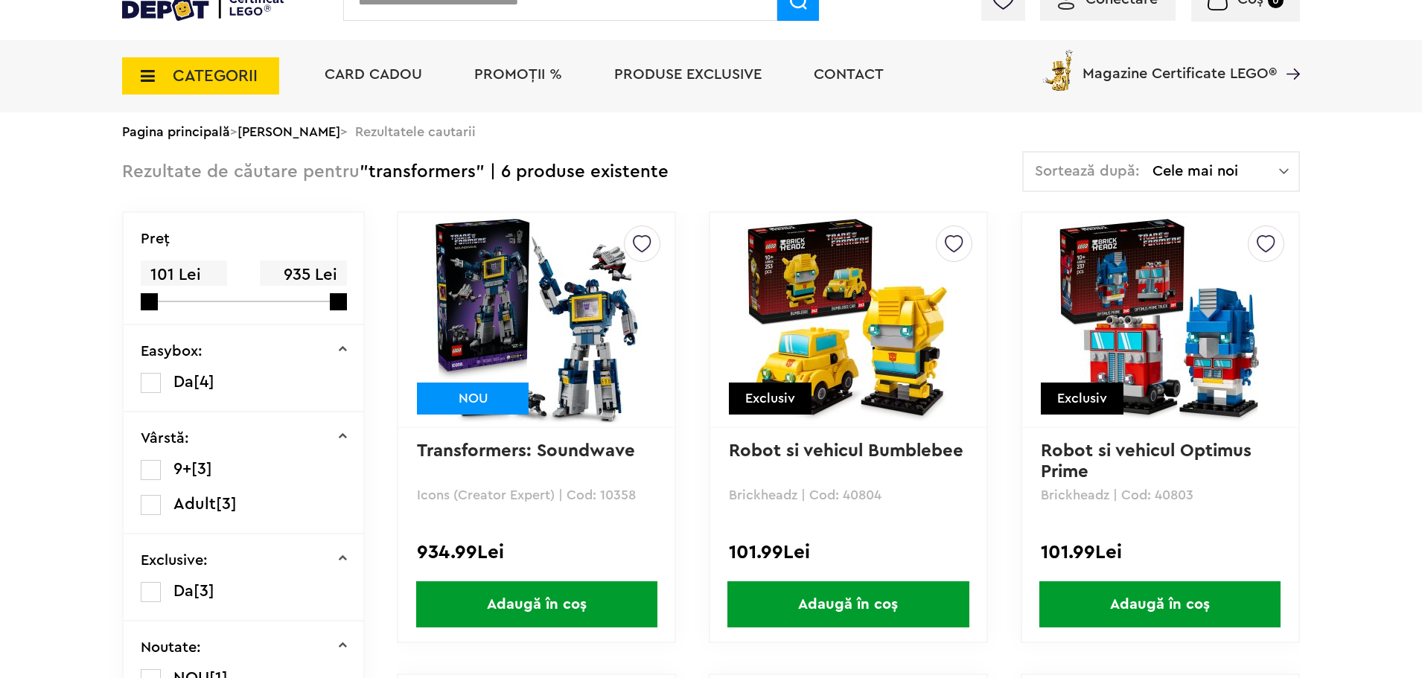
scroll to position [223, 0]
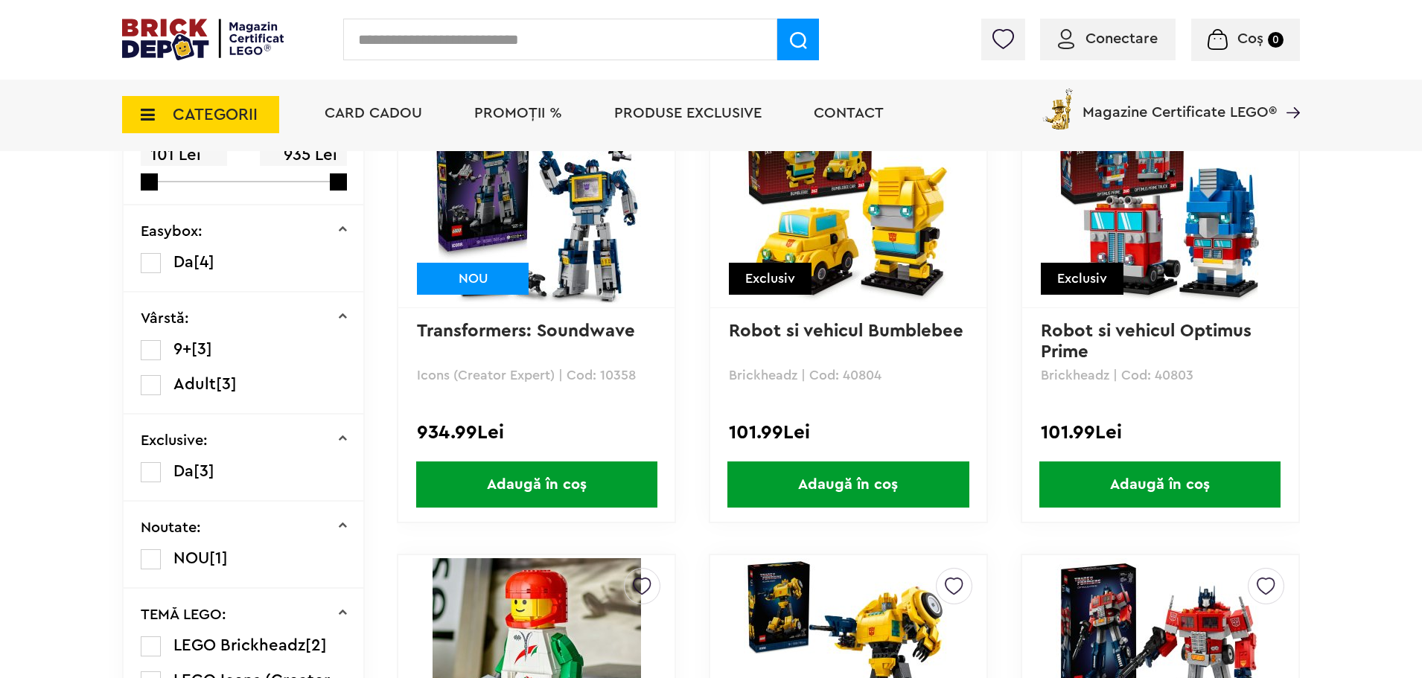
click at [155, 349] on label at bounding box center [151, 350] width 20 height 20
click at [147, 349] on label at bounding box center [151, 350] width 20 height 20
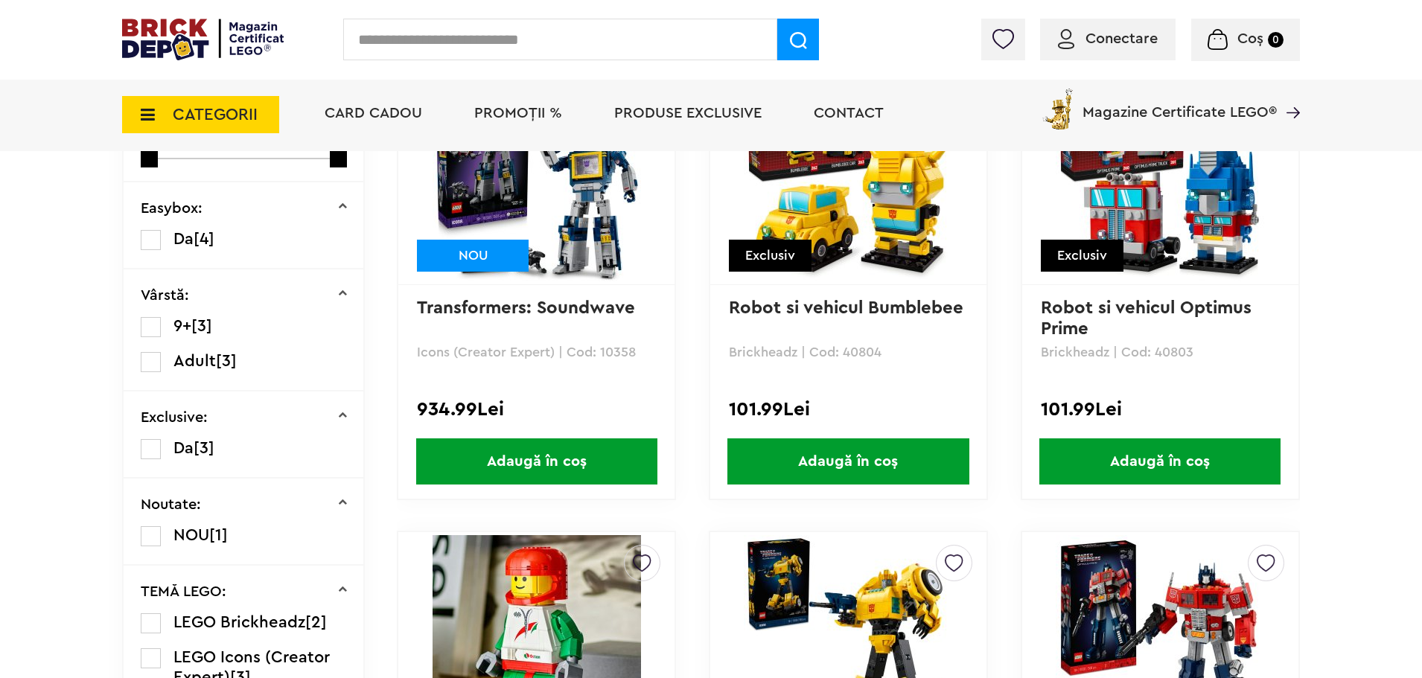
scroll to position [298, 0]
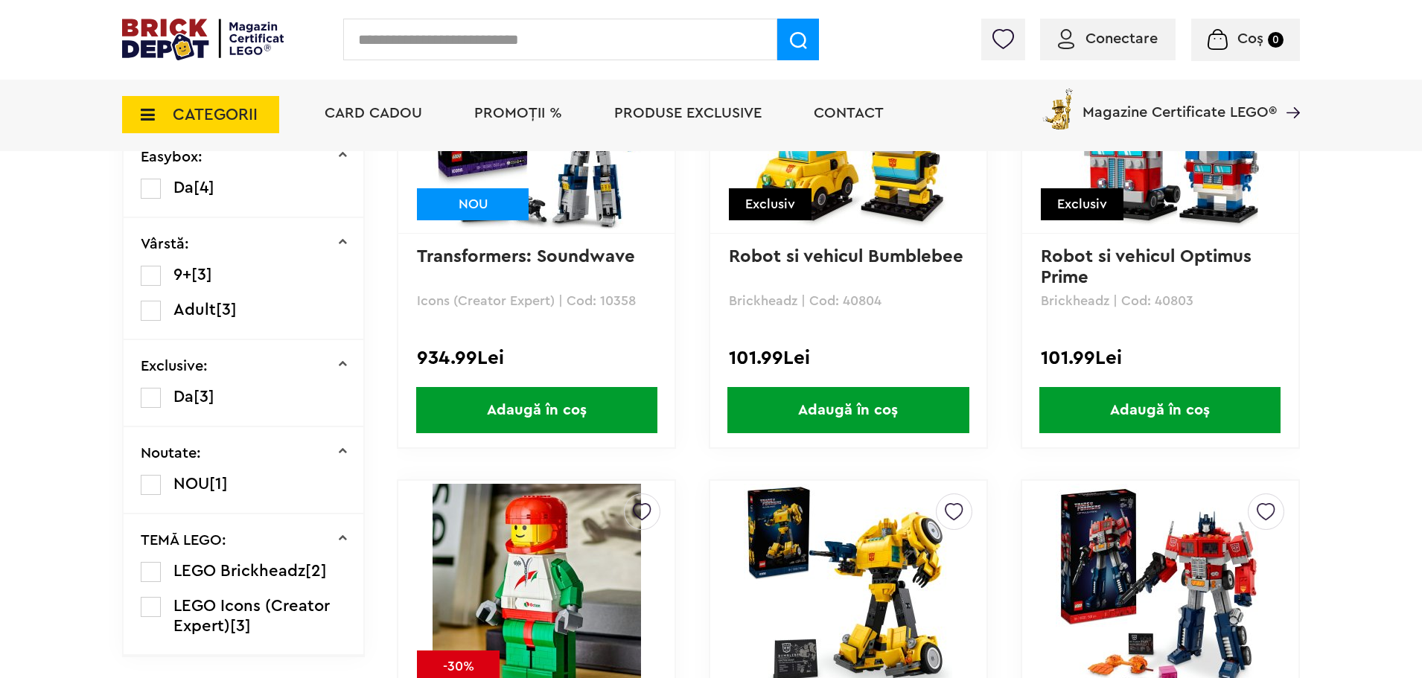
click at [150, 272] on label at bounding box center [151, 276] width 20 height 20
click at [148, 278] on label at bounding box center [151, 276] width 20 height 20
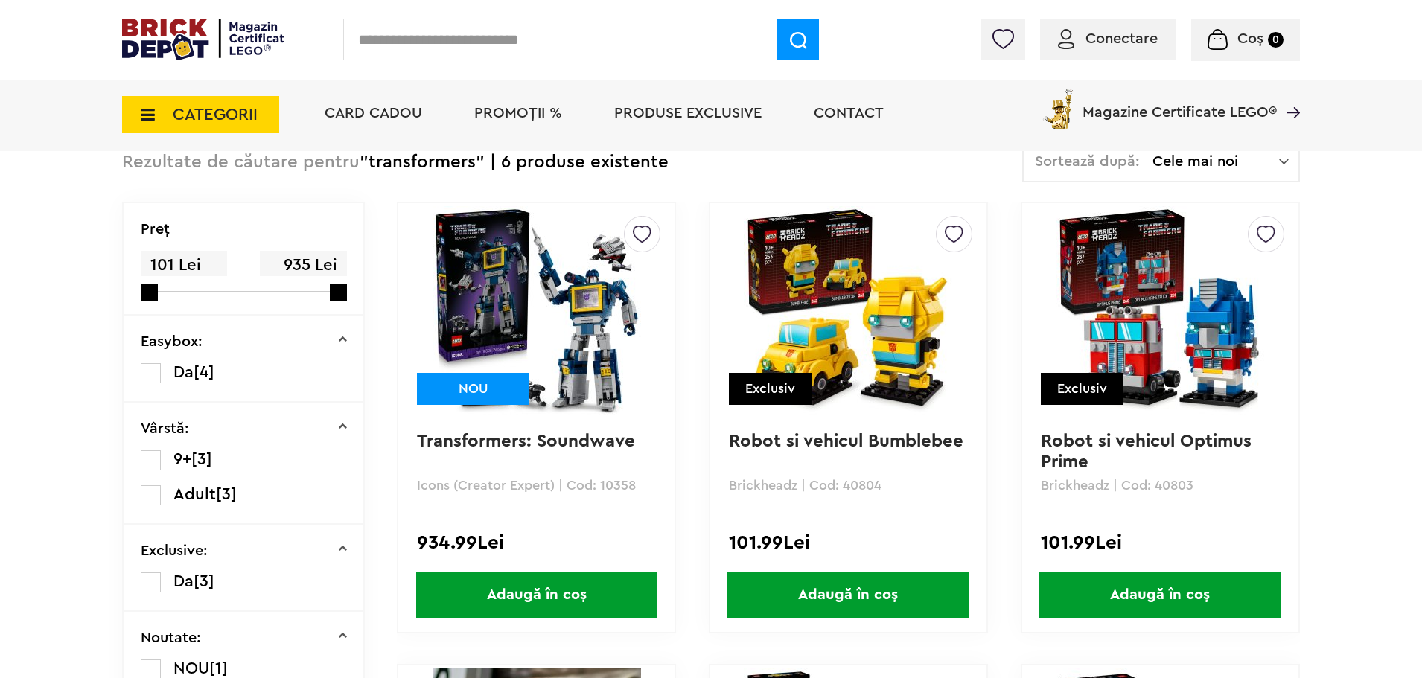
scroll to position [223, 0]
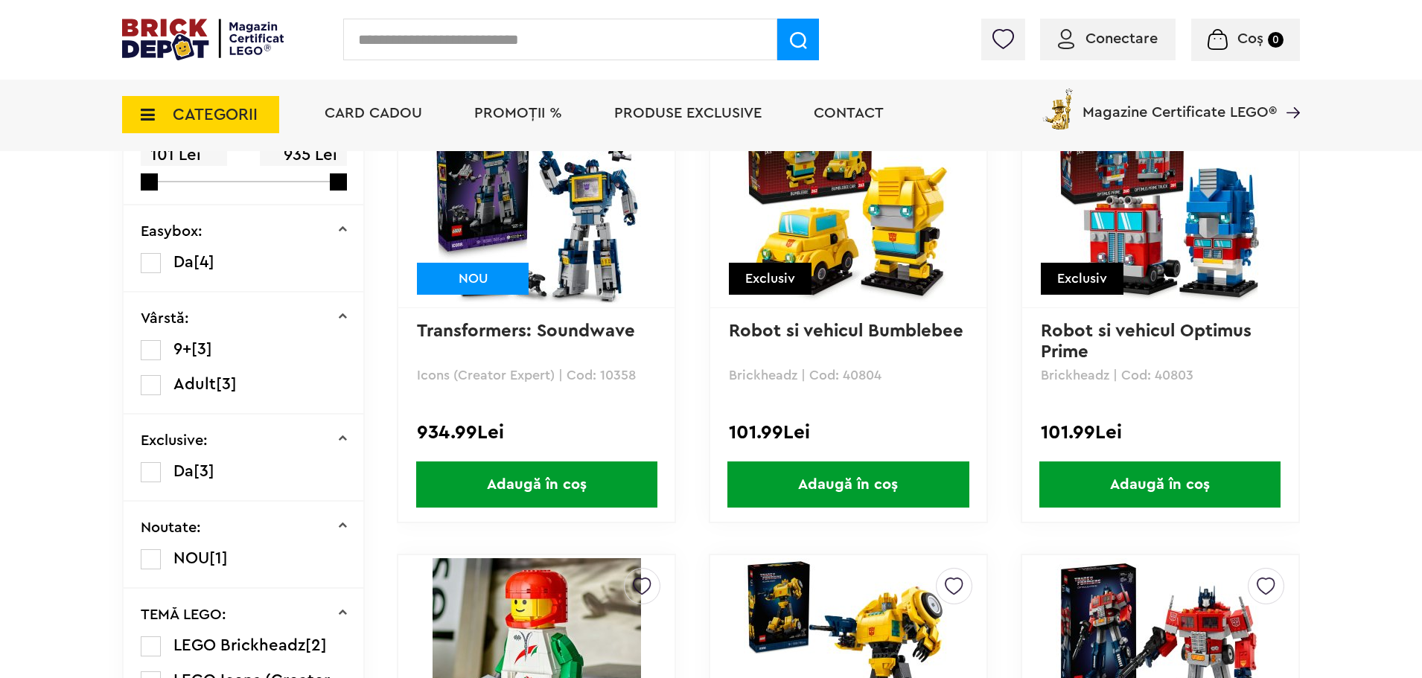
click at [155, 349] on label at bounding box center [151, 350] width 20 height 20
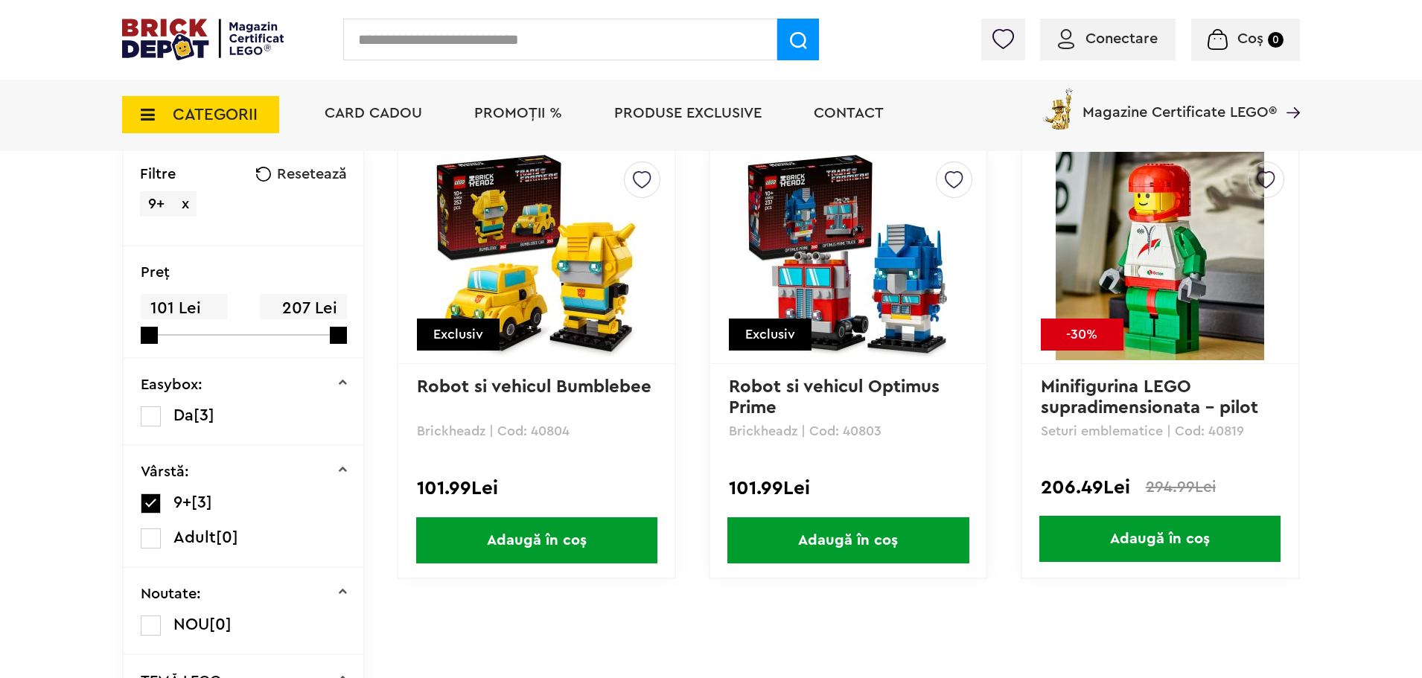
scroll to position [74, 0]
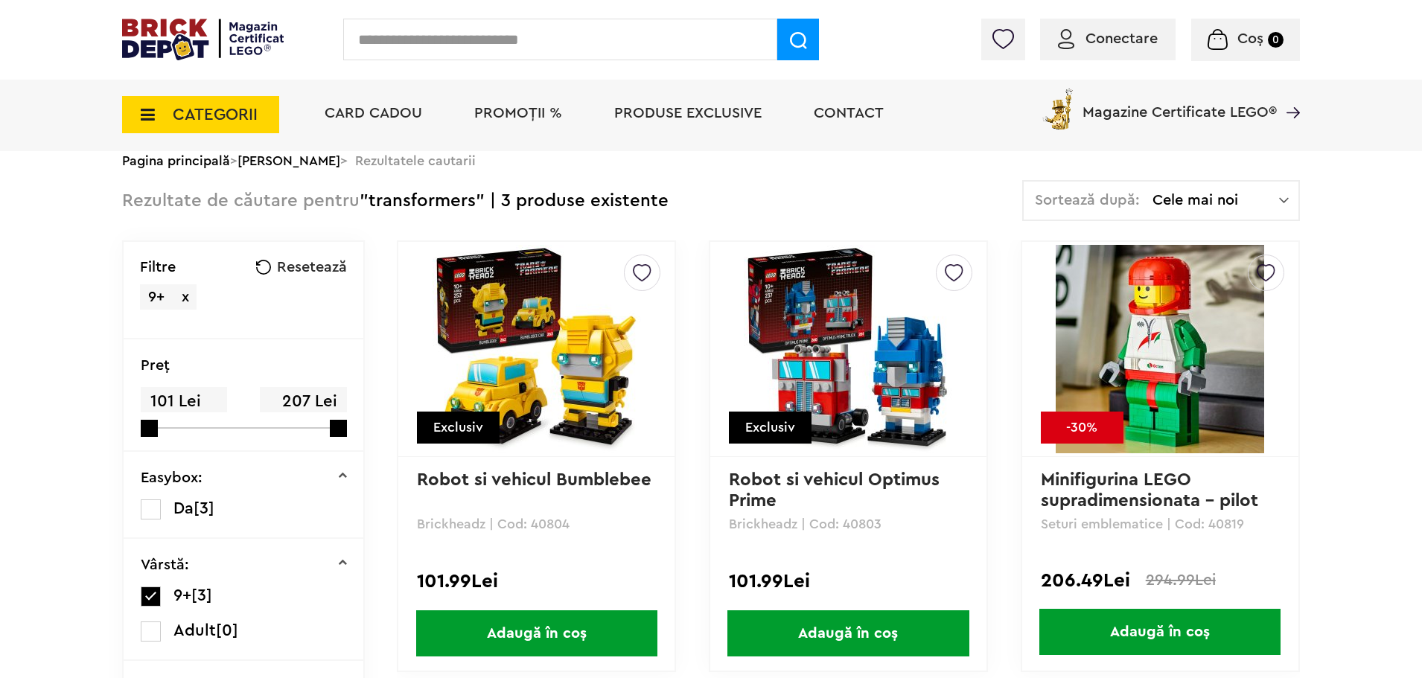
click at [1116, 482] on link "Minifigurina LEGO supradimensionata - pilot" at bounding box center [1149, 490] width 217 height 39
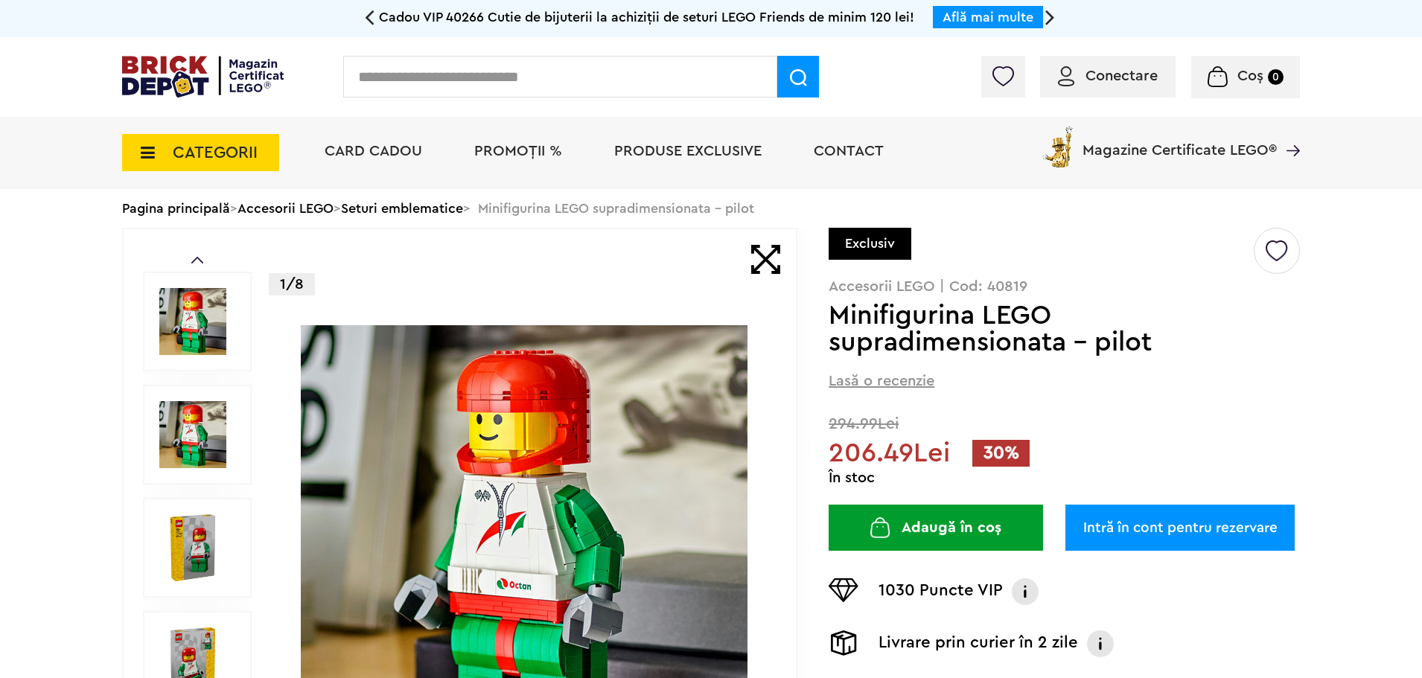
click at [204, 338] on img at bounding box center [192, 321] width 67 height 67
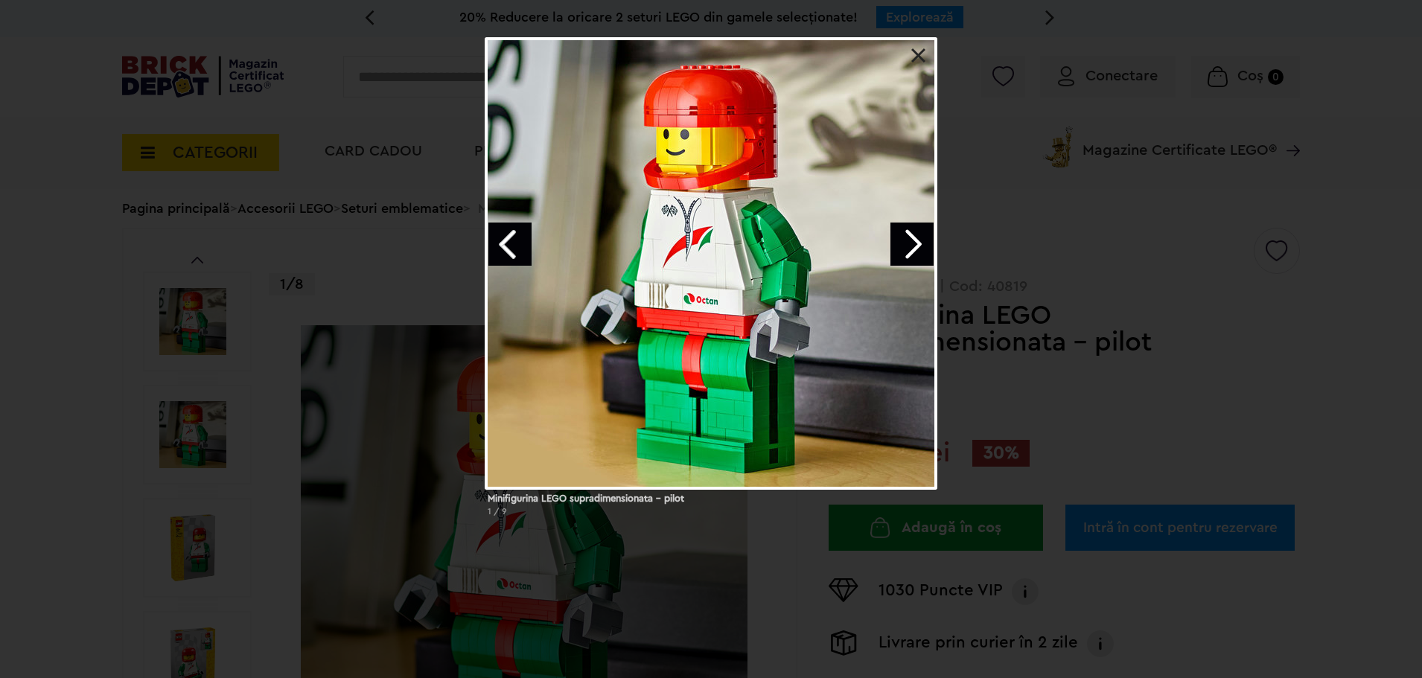
click at [912, 235] on link "Next image" at bounding box center [912, 244] width 43 height 43
click at [911, 236] on link "Next image" at bounding box center [912, 244] width 43 height 43
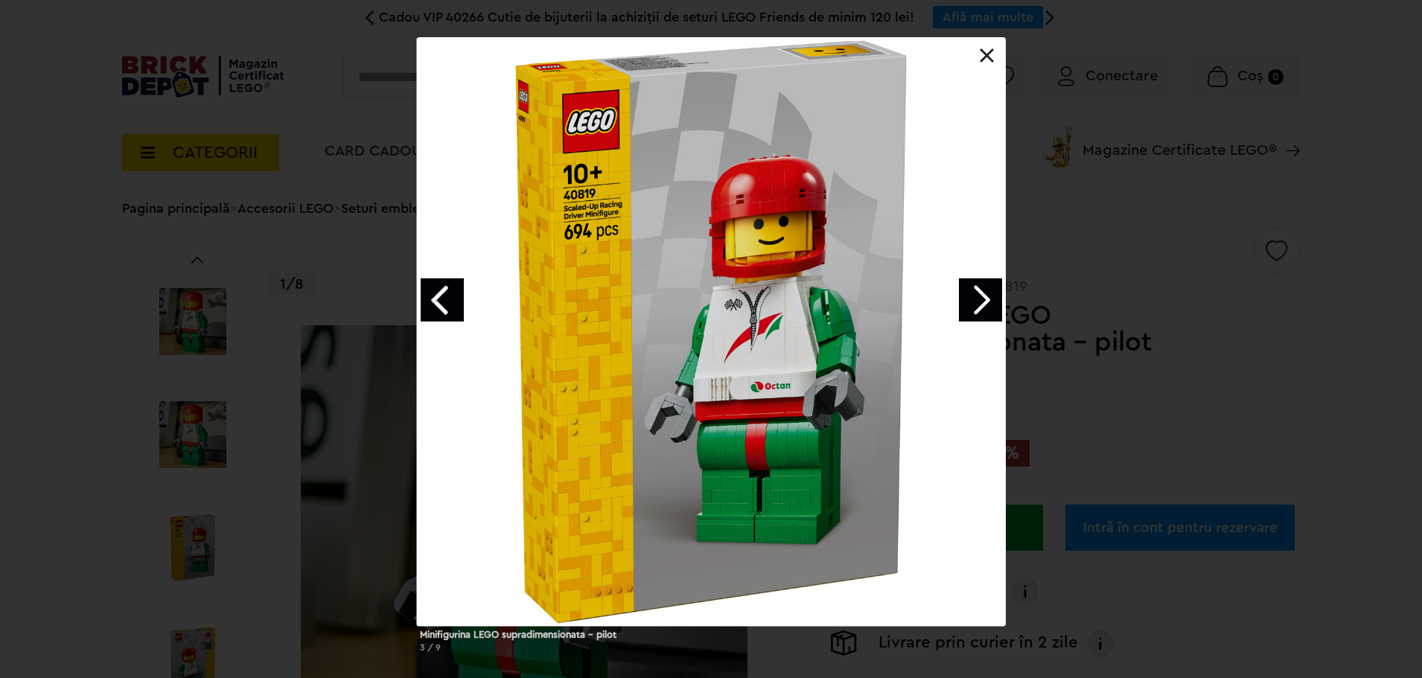
click at [988, 299] on link "Next image" at bounding box center [980, 300] width 43 height 43
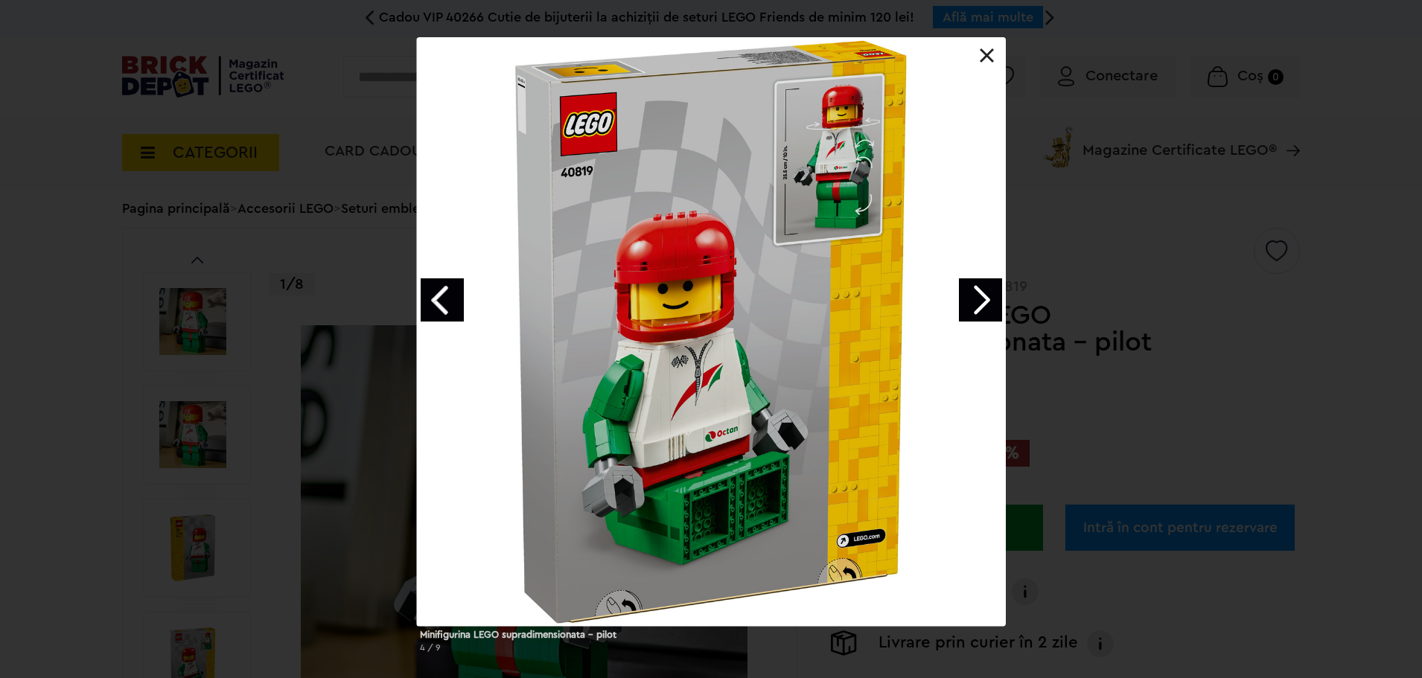
click at [986, 302] on link "Next image" at bounding box center [980, 300] width 43 height 43
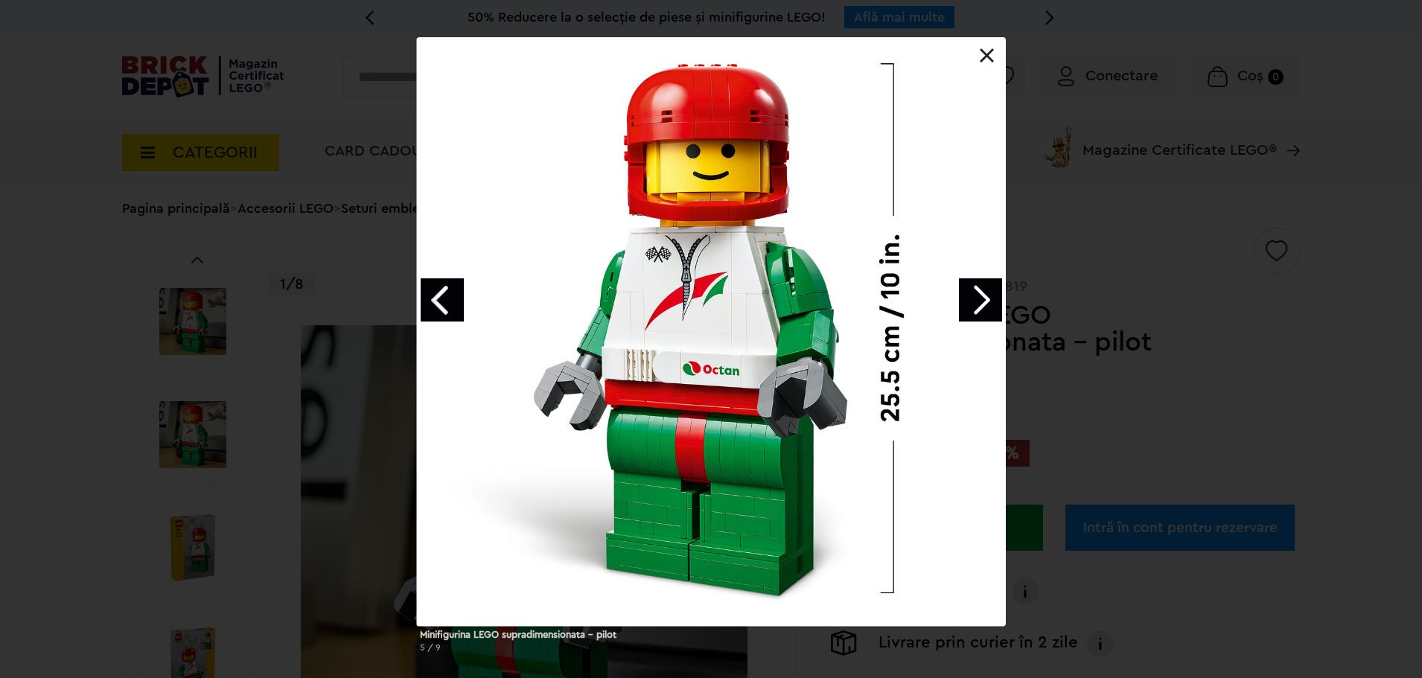
click at [985, 302] on link "Next image" at bounding box center [980, 300] width 43 height 43
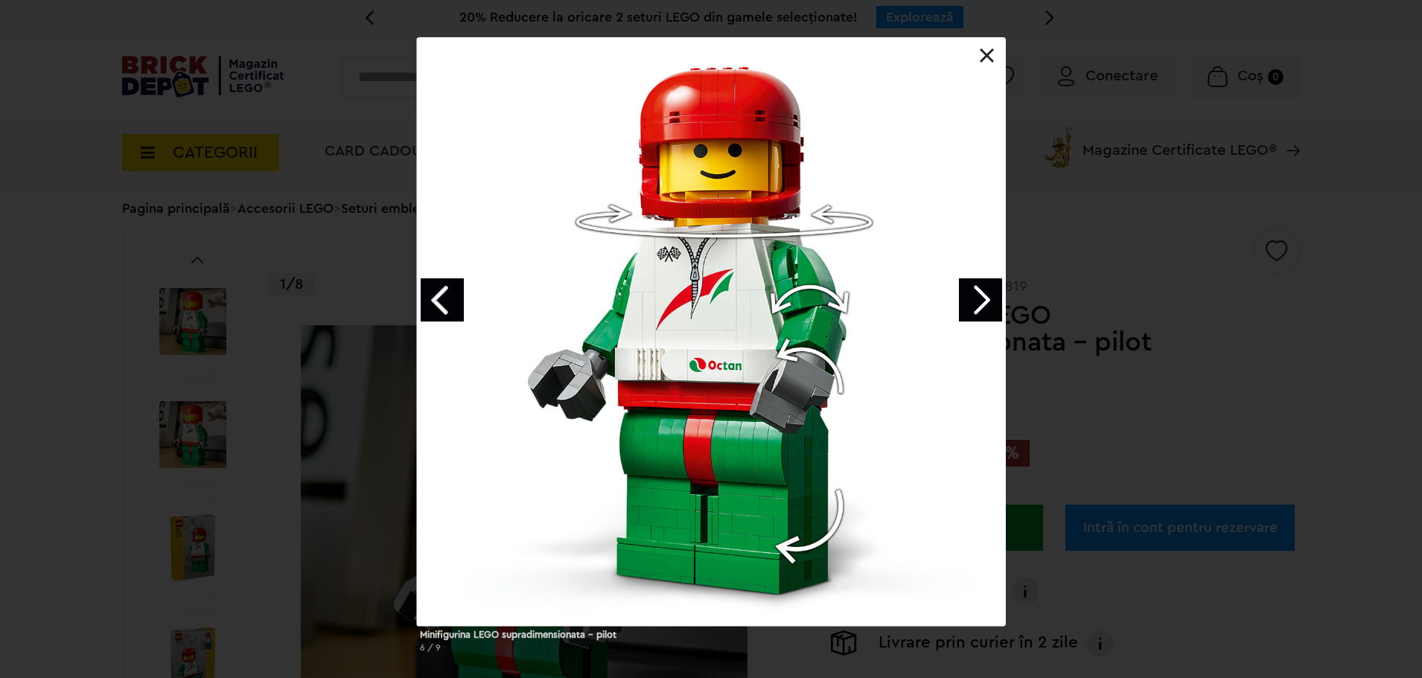
click at [985, 302] on link "Next image" at bounding box center [980, 300] width 43 height 43
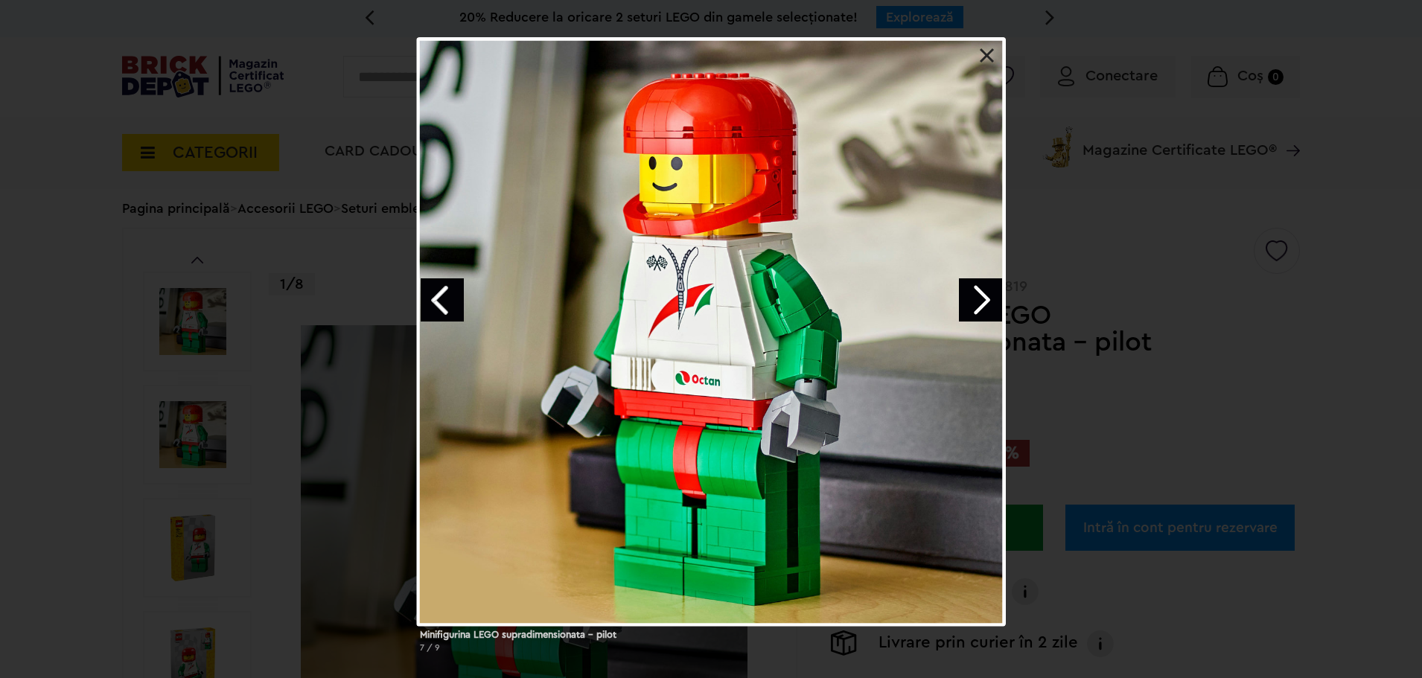
click at [985, 302] on link "Next image" at bounding box center [980, 300] width 43 height 43
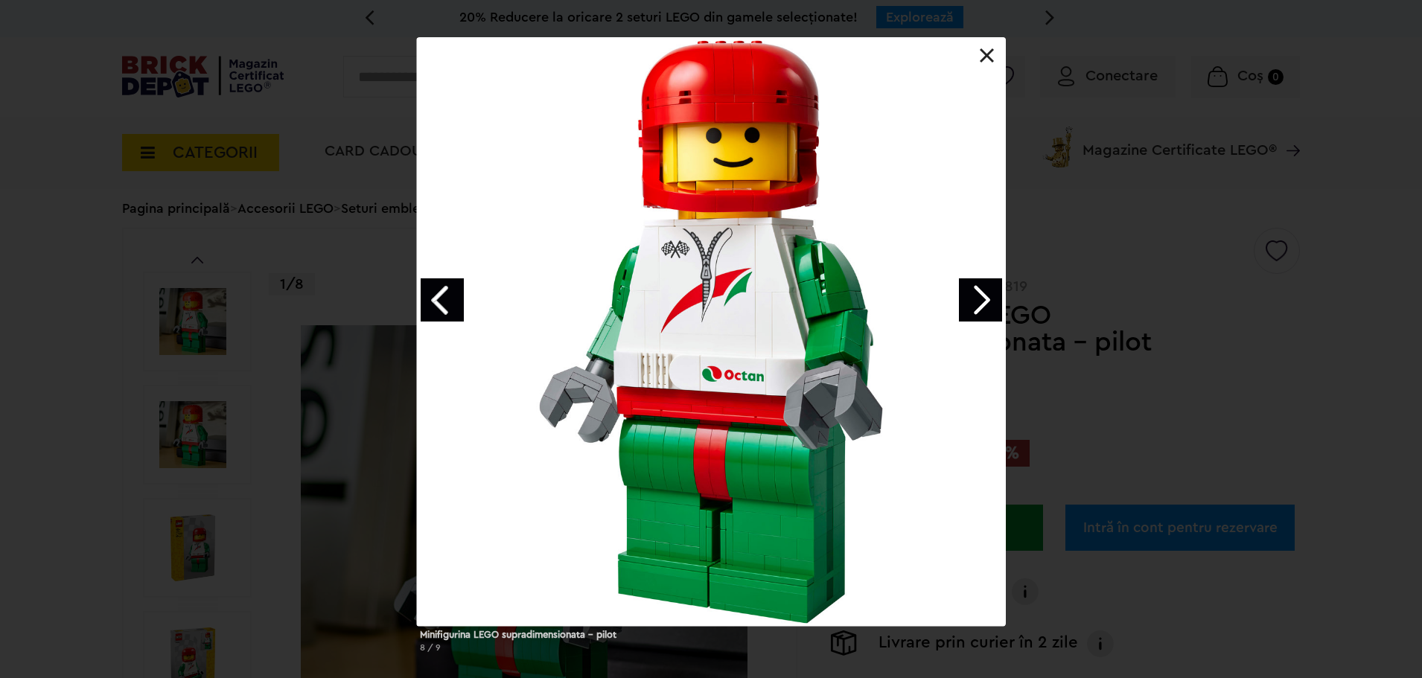
click at [985, 302] on link "Next image" at bounding box center [980, 300] width 43 height 43
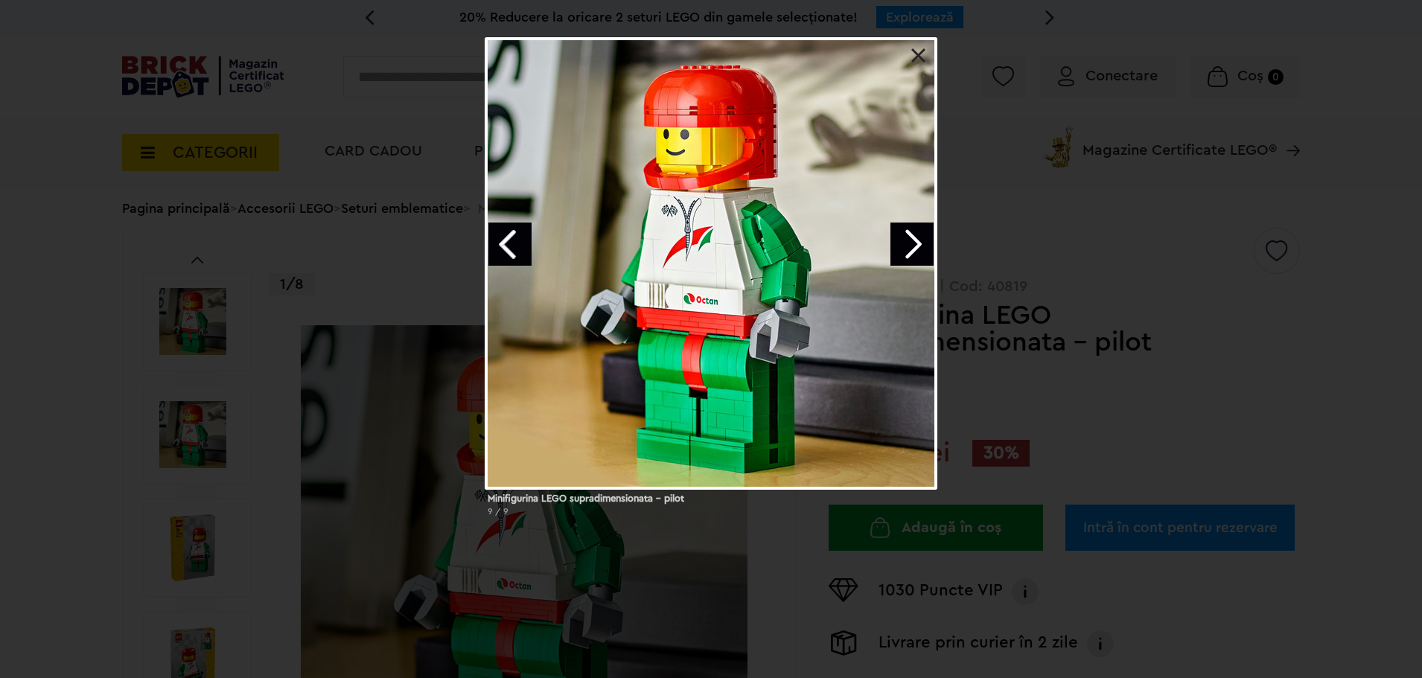
click at [985, 302] on div "Minifigurina LEGO supradimensionata - pilot 9 / 9" at bounding box center [711, 283] width 1422 height 492
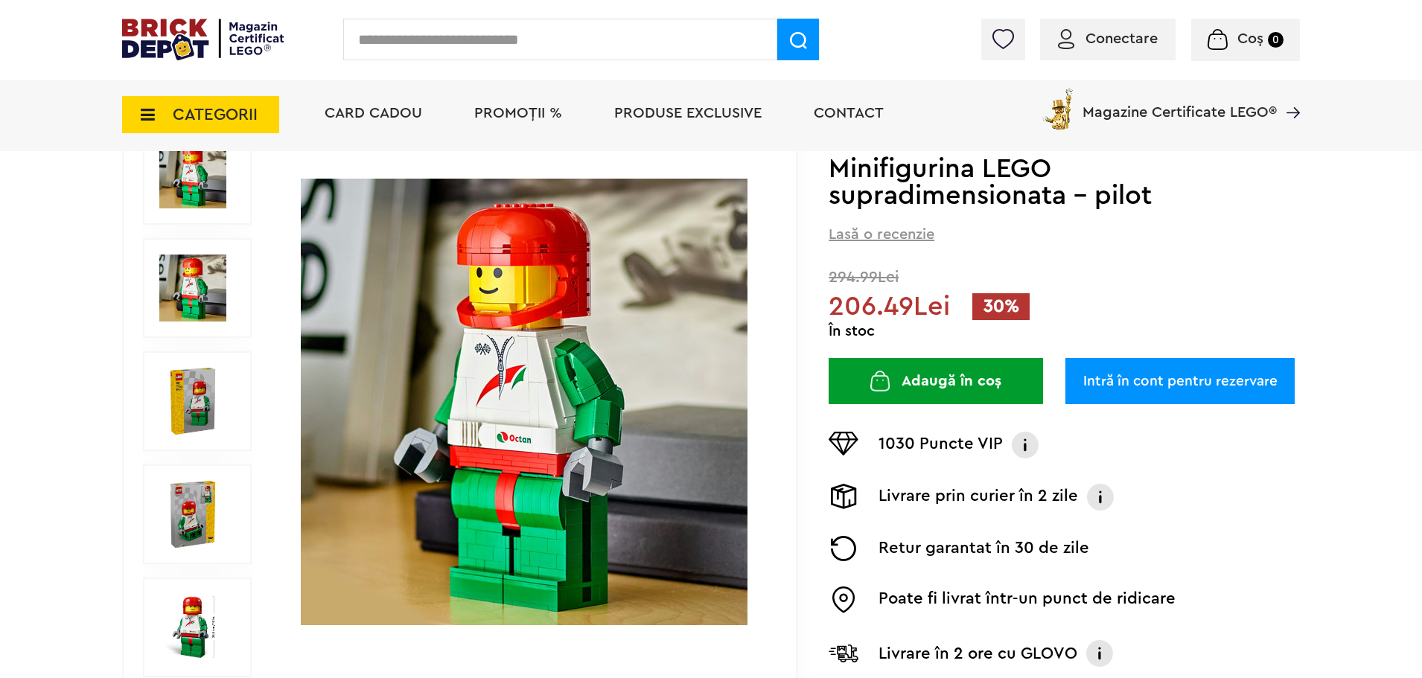
scroll to position [223, 0]
